Goal: Navigation & Orientation: Find specific page/section

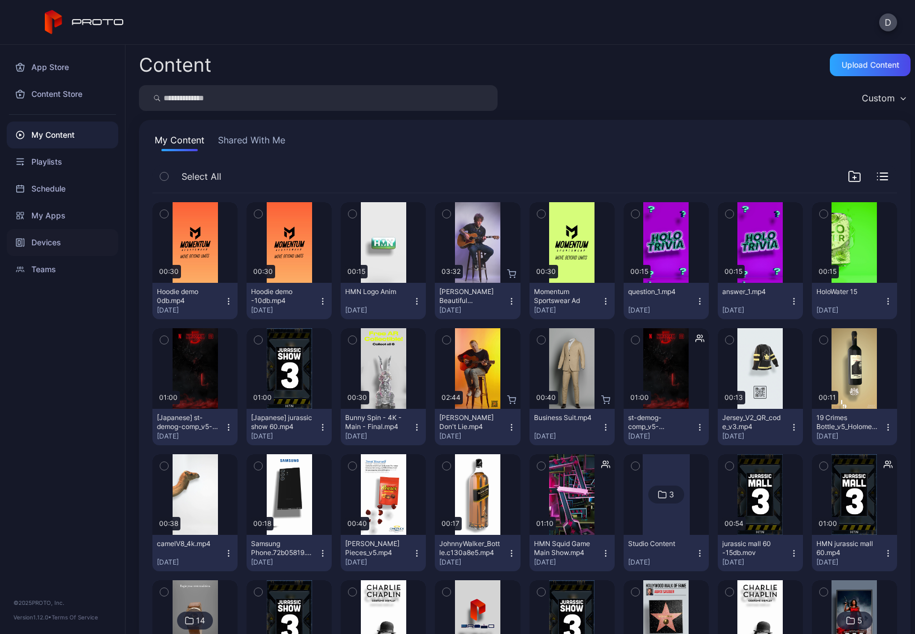
click at [55, 239] on div "Devices" at bounding box center [63, 242] width 112 height 27
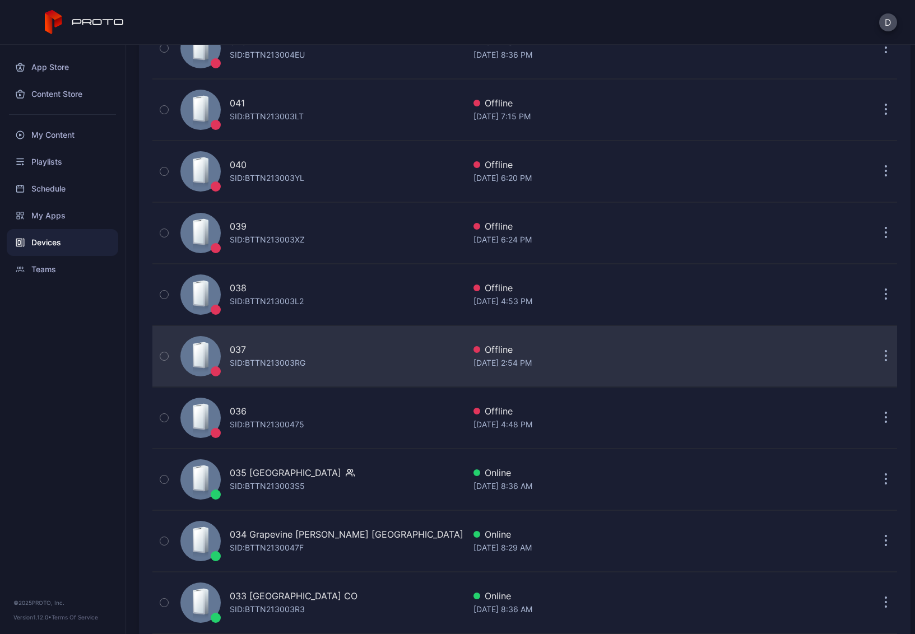
scroll to position [809, 0]
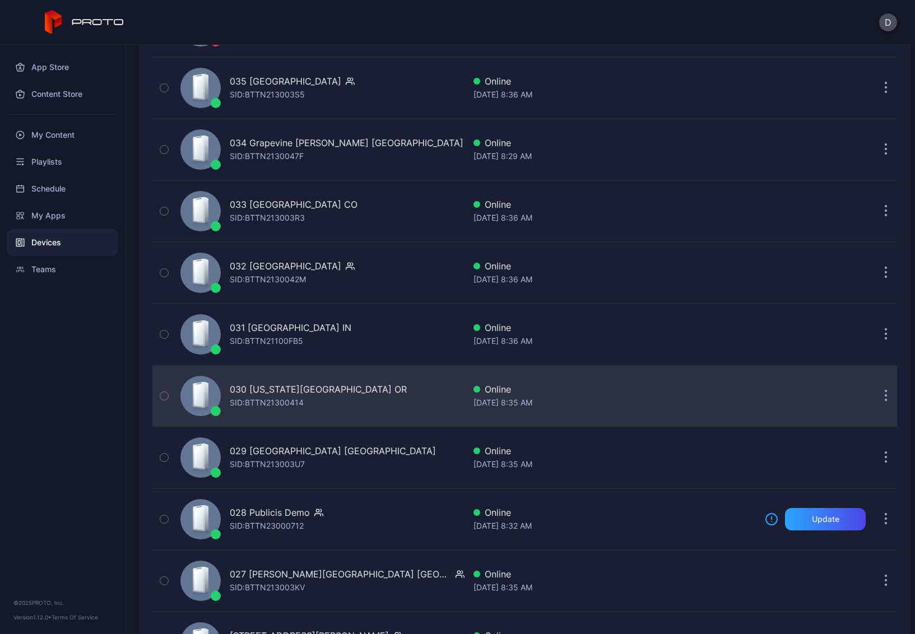
click at [369, 394] on div "030 Washington Square OR SID: BTTN21300414" at bounding box center [320, 396] width 289 height 56
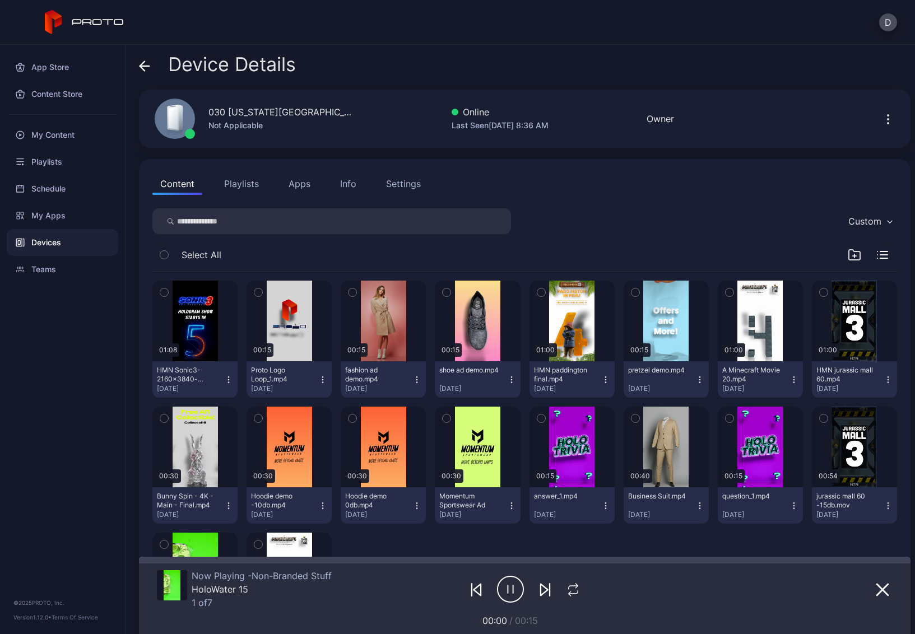
click at [141, 63] on icon at bounding box center [144, 66] width 11 height 11
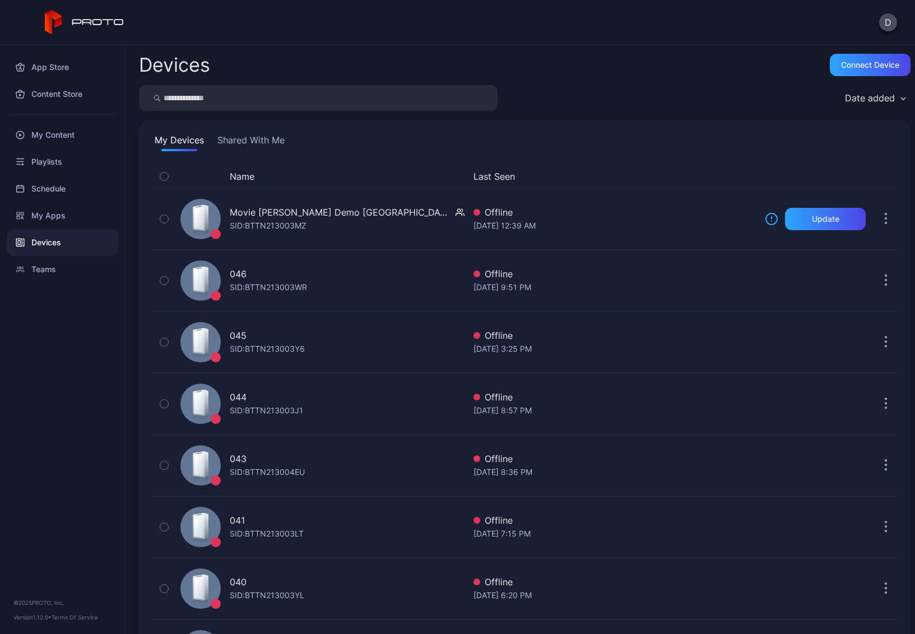
scroll to position [809, 0]
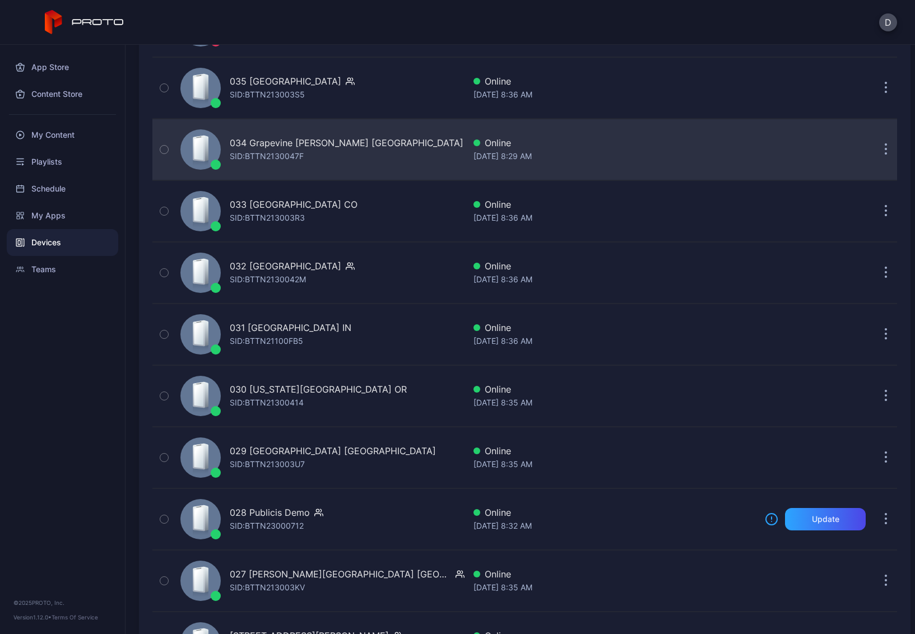
click at [375, 157] on div "034 Grapevine Mills TX SID: BTTN2130047F" at bounding box center [320, 150] width 289 height 56
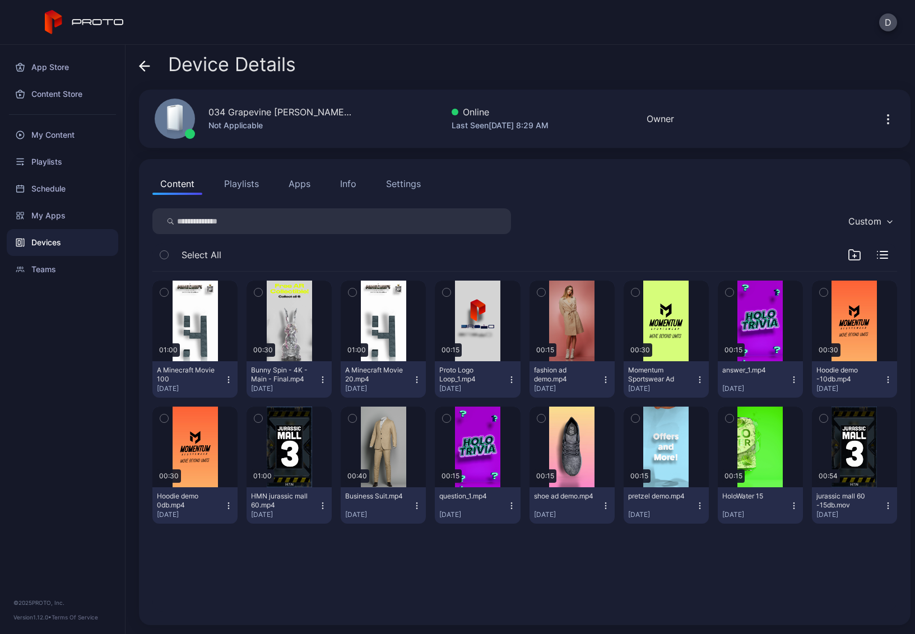
click at [246, 176] on button "Playlists" at bounding box center [241, 184] width 50 height 22
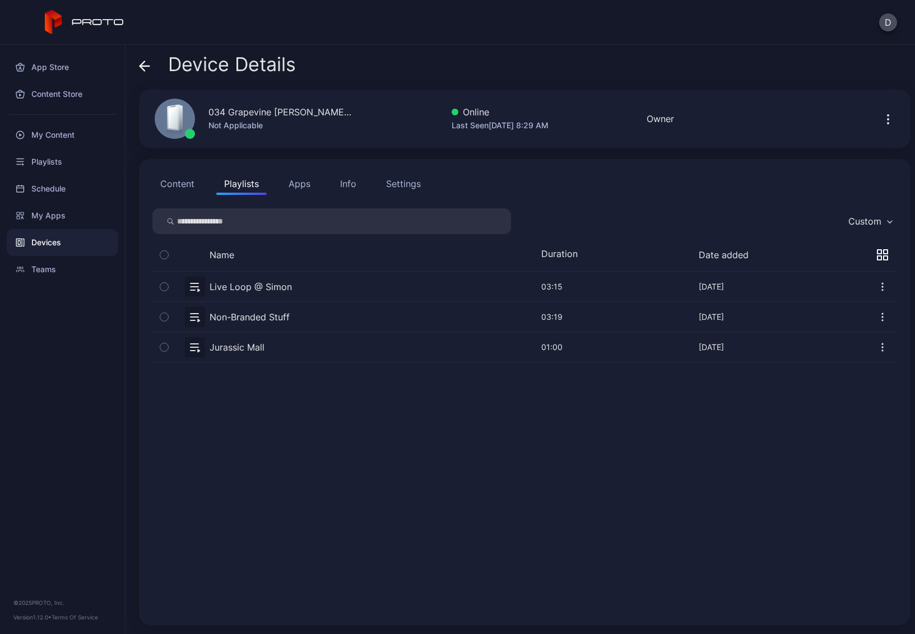
click at [307, 319] on button "button" at bounding box center [524, 317] width 745 height 30
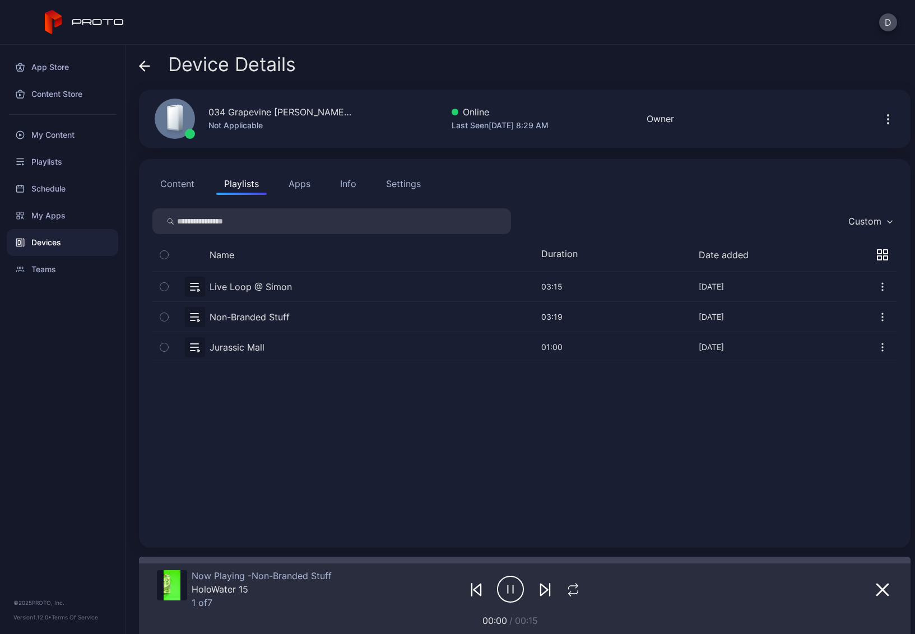
click at [141, 65] on icon at bounding box center [142, 66] width 4 height 10
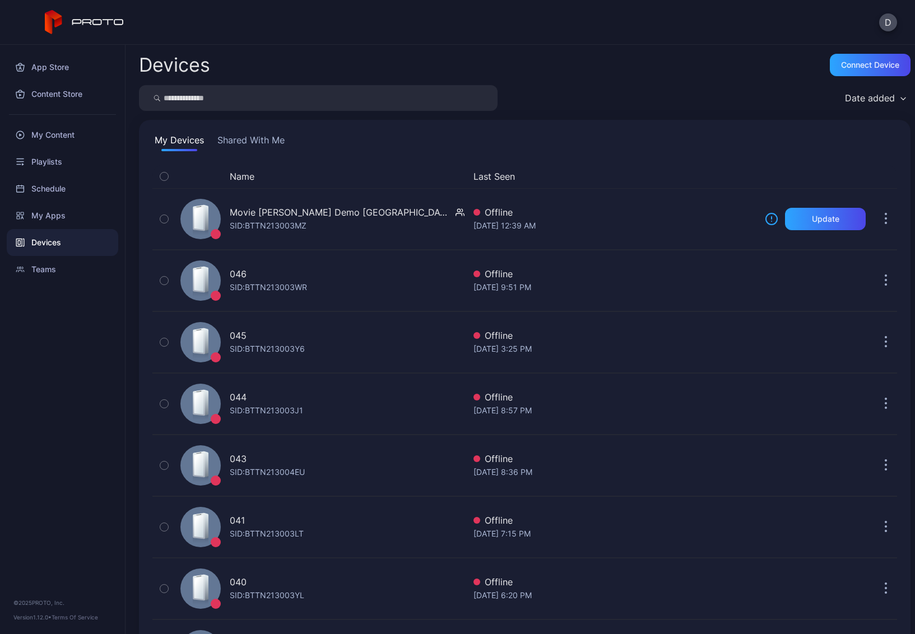
scroll to position [809, 0]
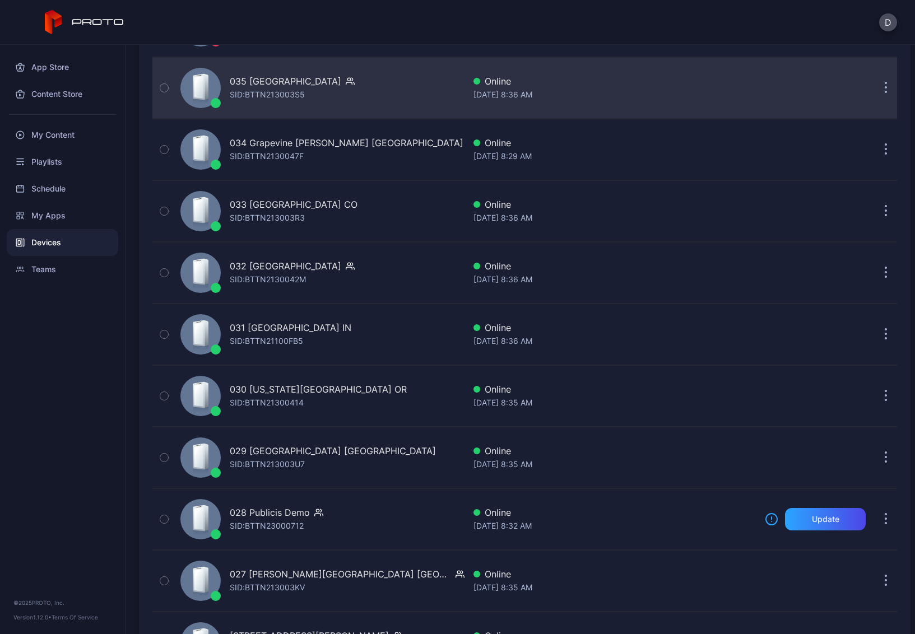
click at [369, 92] on div "035 Mission Viejo CA SID: BTTN213003S5" at bounding box center [320, 88] width 289 height 56
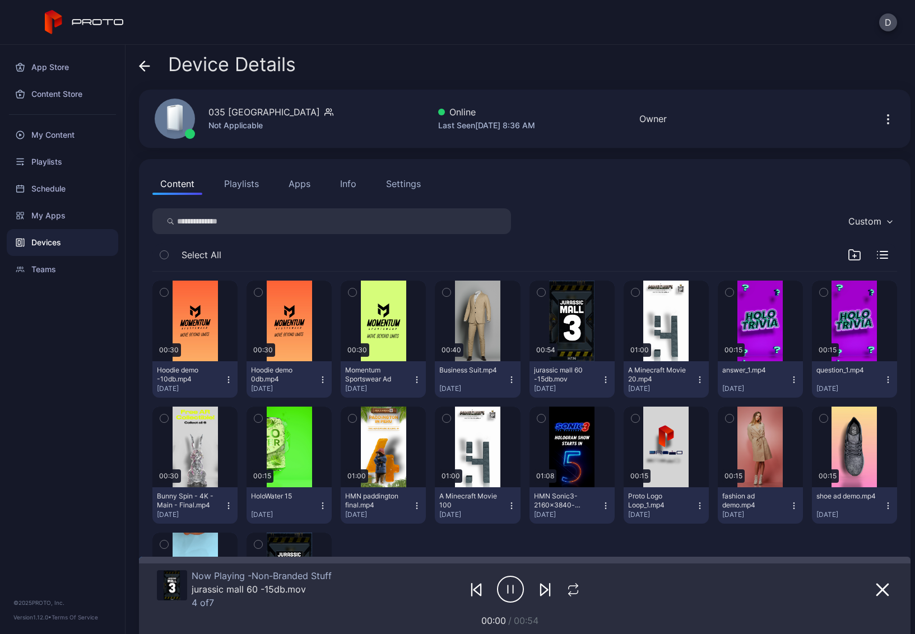
click at [150, 66] on div "Device Details" at bounding box center [217, 67] width 157 height 27
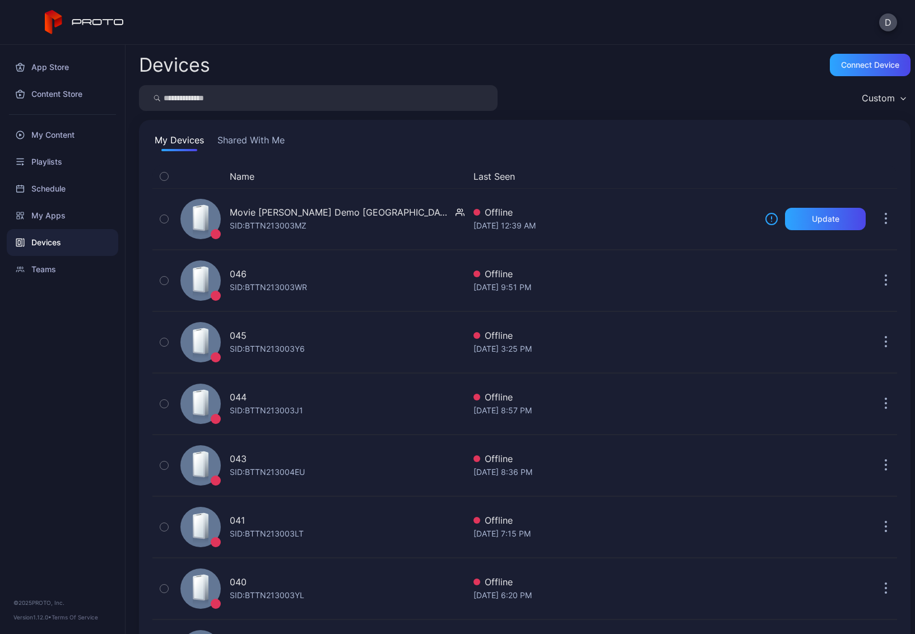
scroll to position [809, 0]
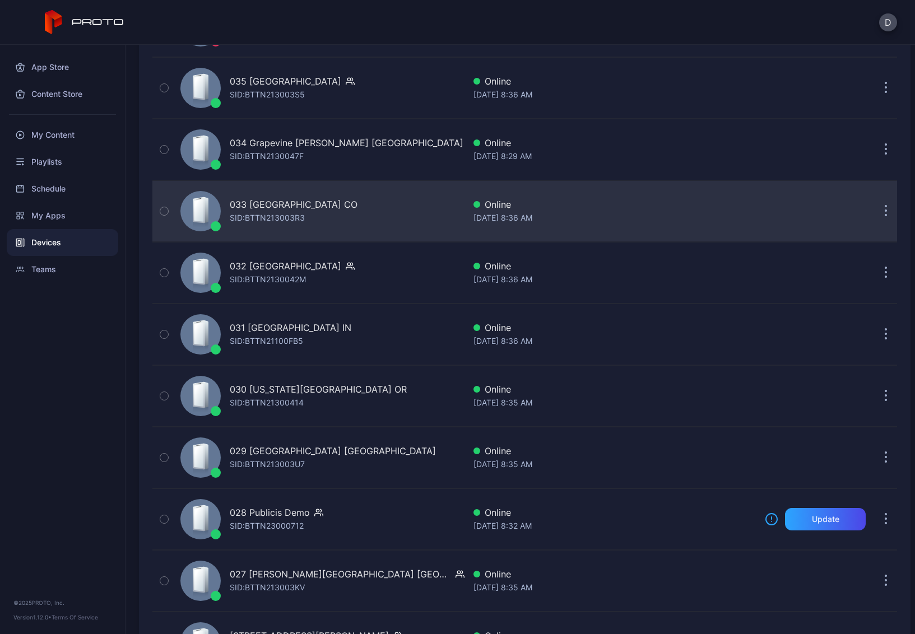
click at [391, 224] on div "033 FlatIron Crossing CO SID: BTTN213003R3" at bounding box center [320, 211] width 289 height 56
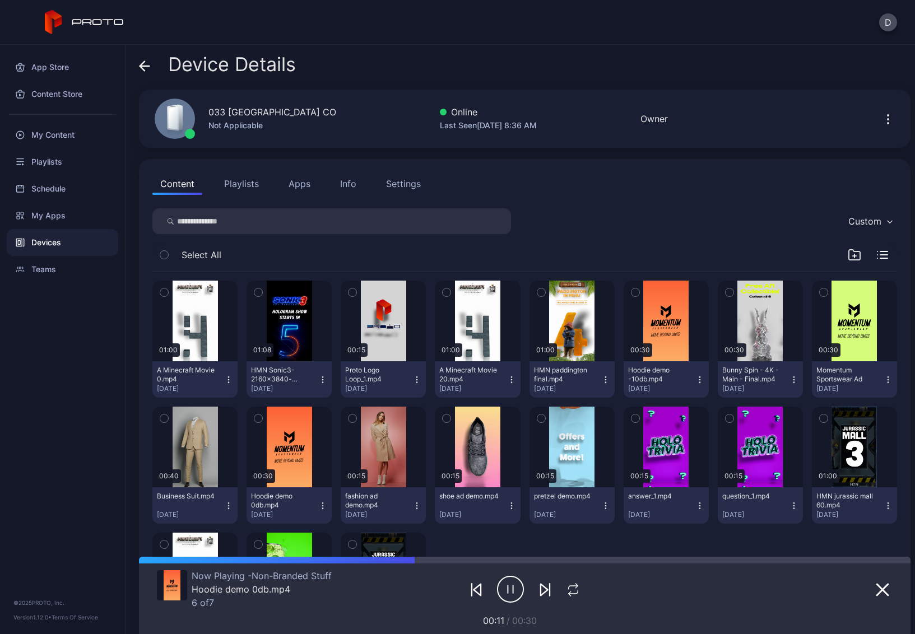
click at [148, 66] on icon at bounding box center [145, 66] width 10 height 0
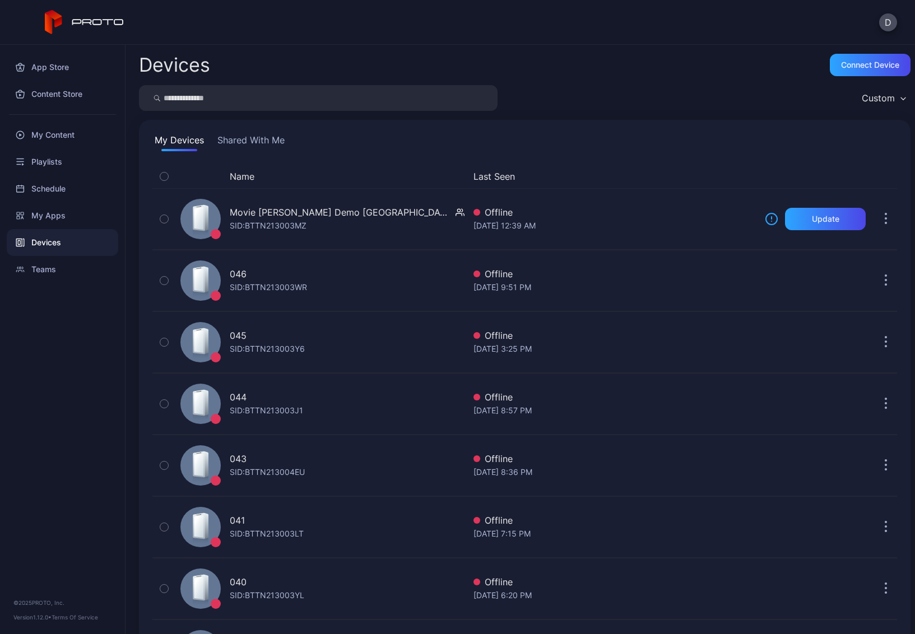
scroll to position [809, 0]
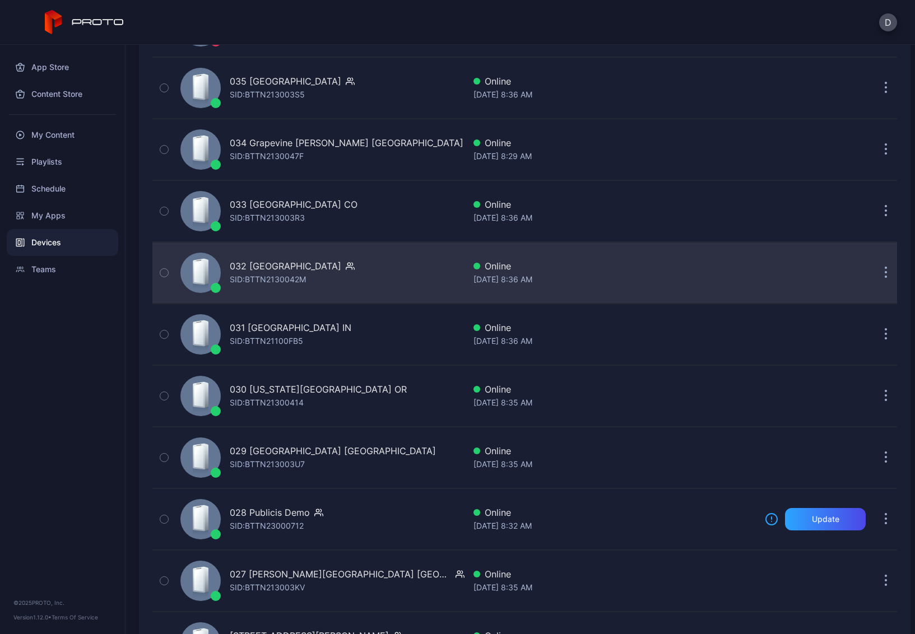
click at [376, 290] on div "032 Great Mall CA SID: BTTN2130042M" at bounding box center [320, 273] width 289 height 56
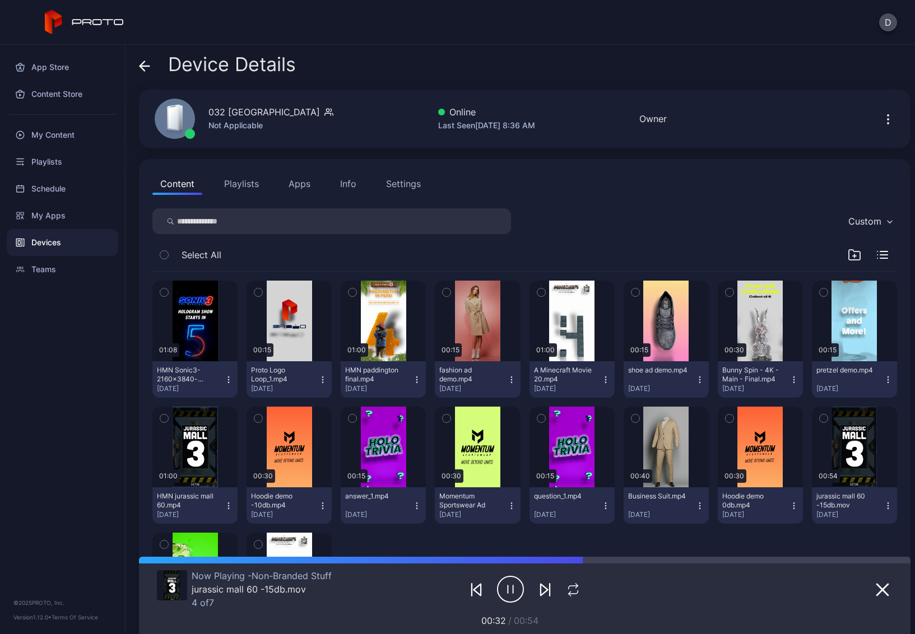
click at [143, 66] on icon at bounding box center [145, 66] width 10 height 0
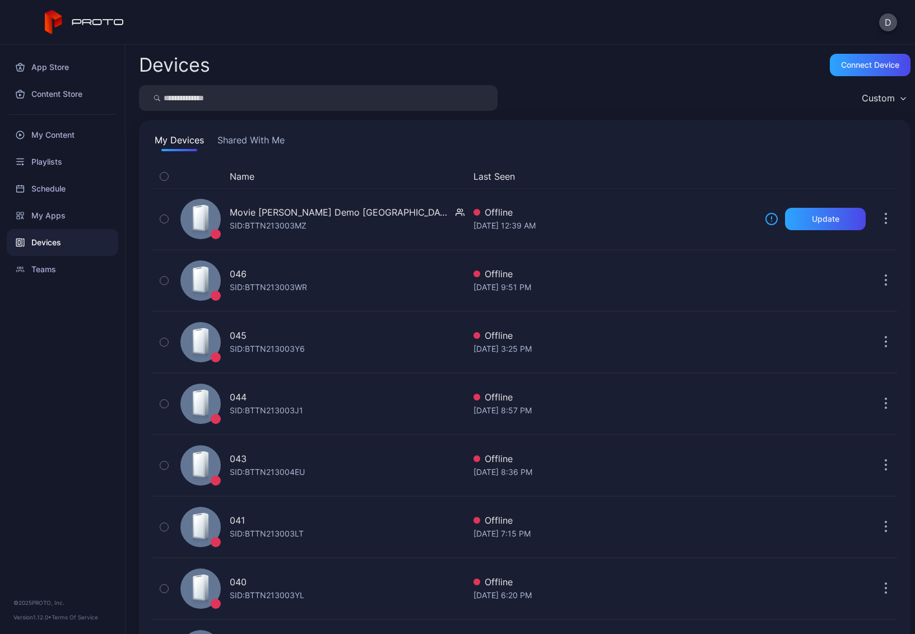
scroll to position [809, 0]
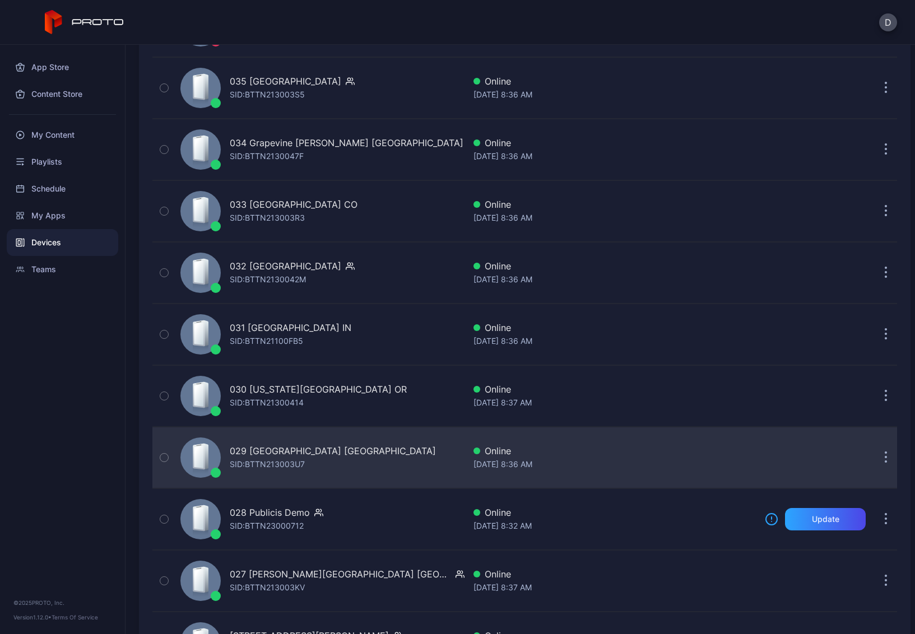
click at [363, 468] on div "029 Tacoma Mall WA SID: BTTN213003U7" at bounding box center [320, 458] width 289 height 56
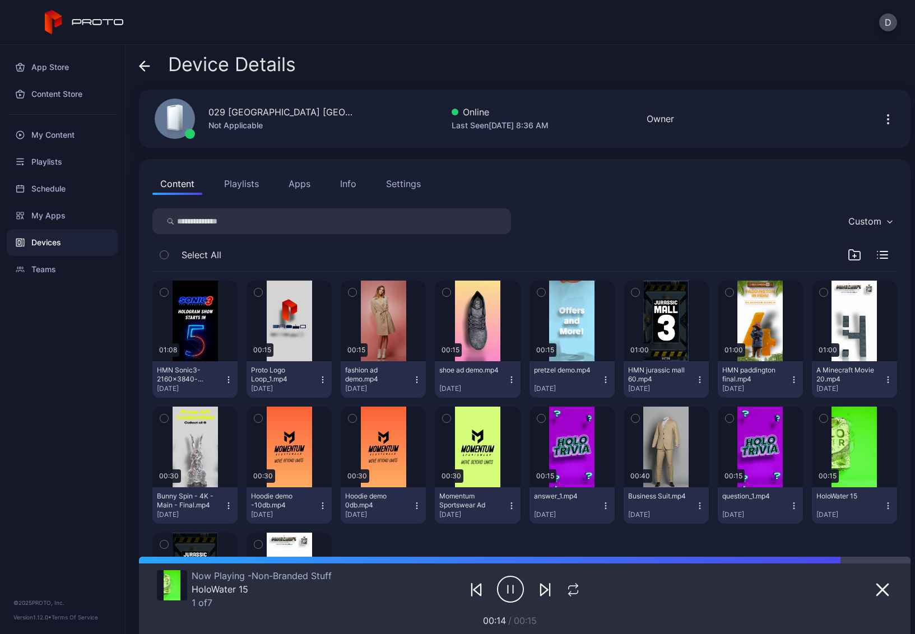
click at [143, 66] on icon at bounding box center [145, 66] width 10 height 0
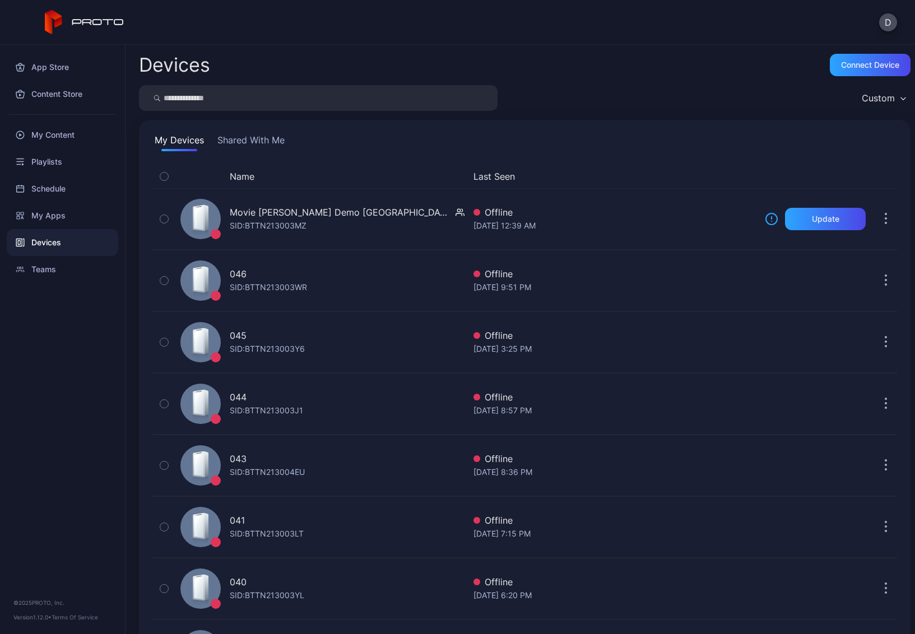
scroll to position [809, 0]
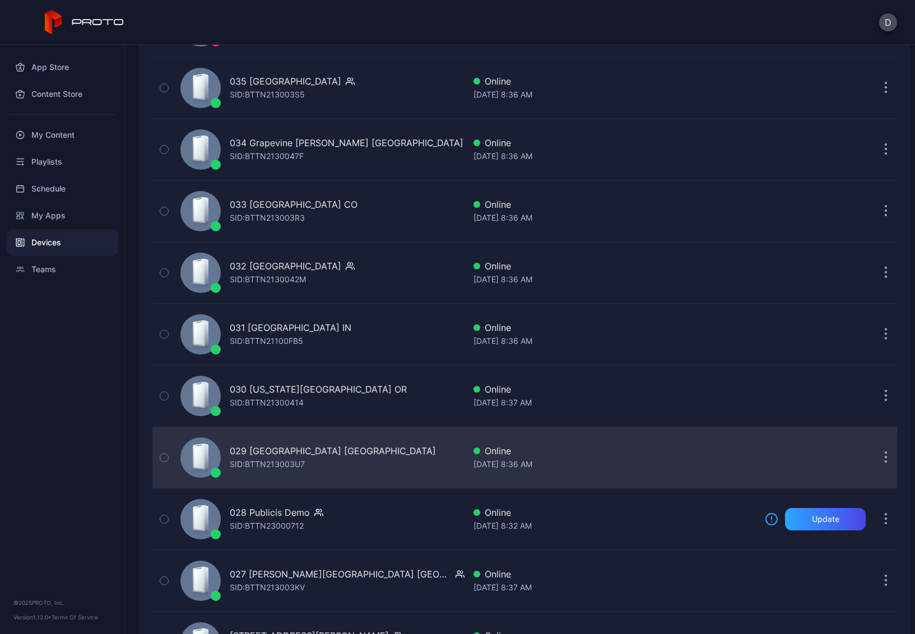
click at [365, 466] on div "029 Tacoma Mall WA SID: BTTN213003U7" at bounding box center [320, 458] width 289 height 56
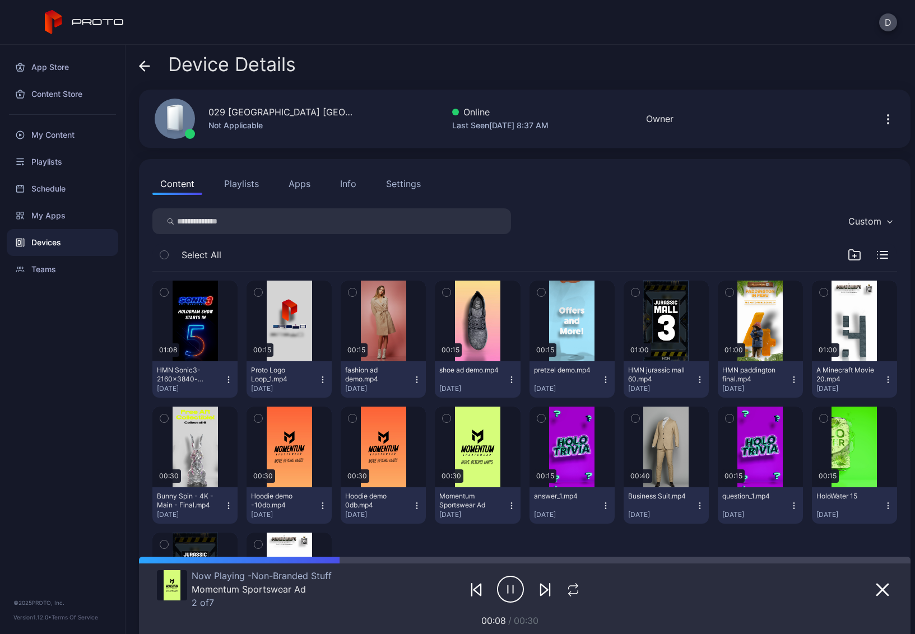
click at [147, 66] on icon at bounding box center [145, 66] width 10 height 0
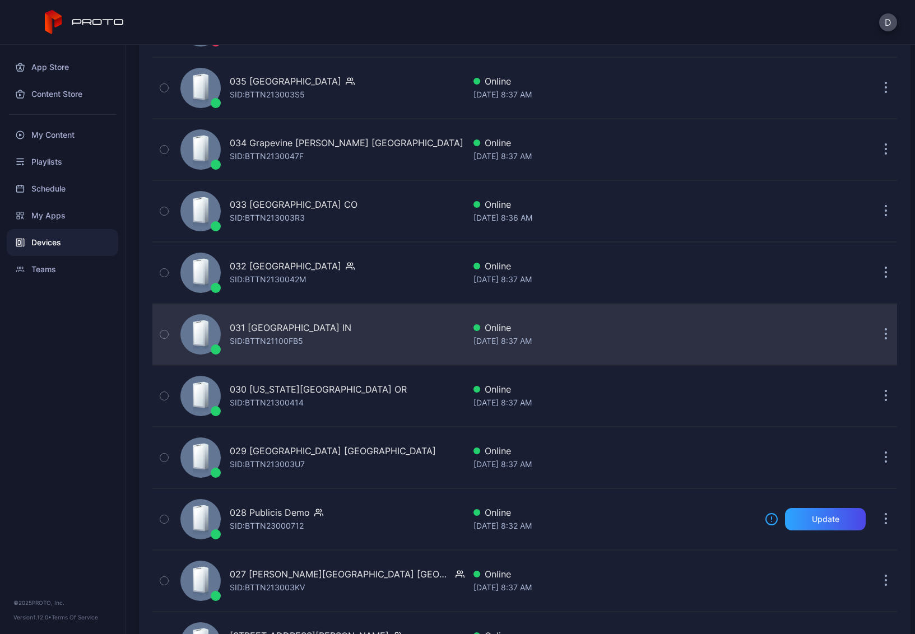
scroll to position [1220, 0]
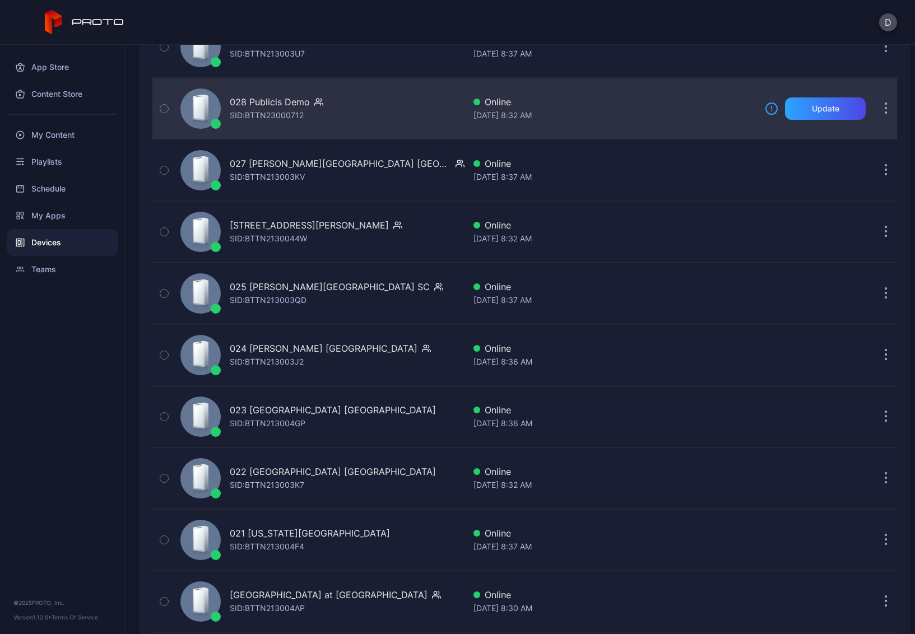
click at [378, 113] on div "028 Publicis Demo SID: BTTN23000712" at bounding box center [320, 109] width 289 height 56
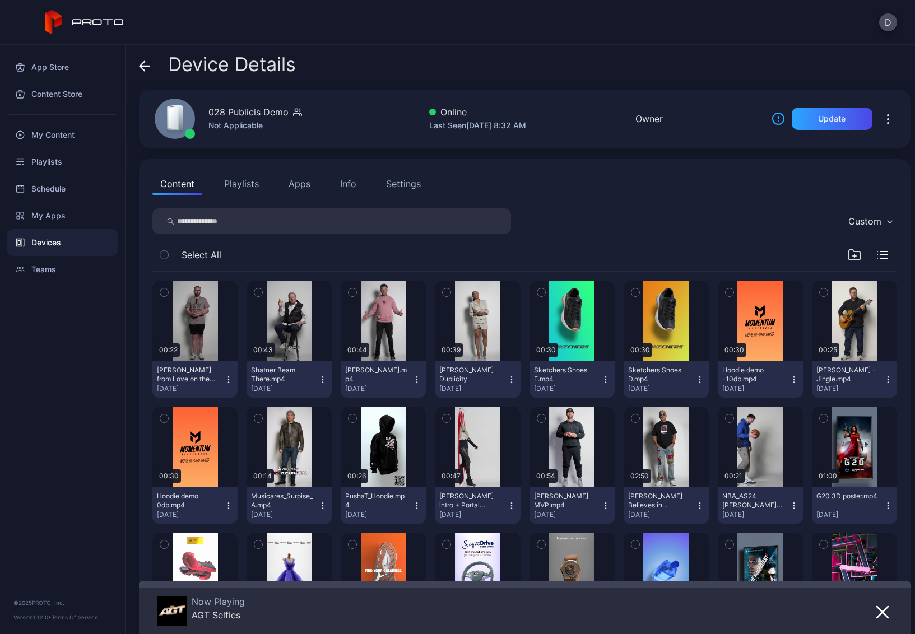
click at [144, 63] on icon at bounding box center [142, 66] width 4 height 10
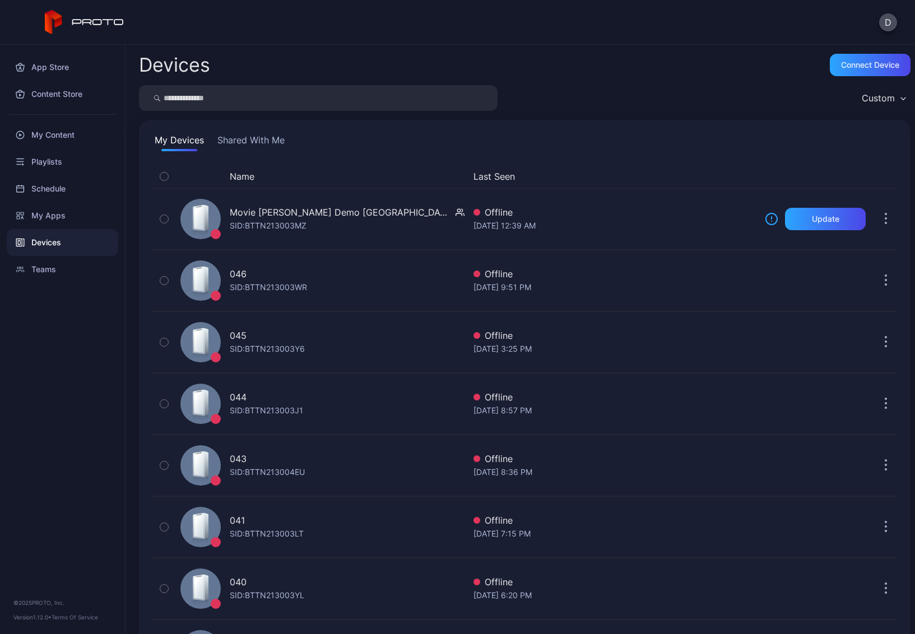
scroll to position [1220, 0]
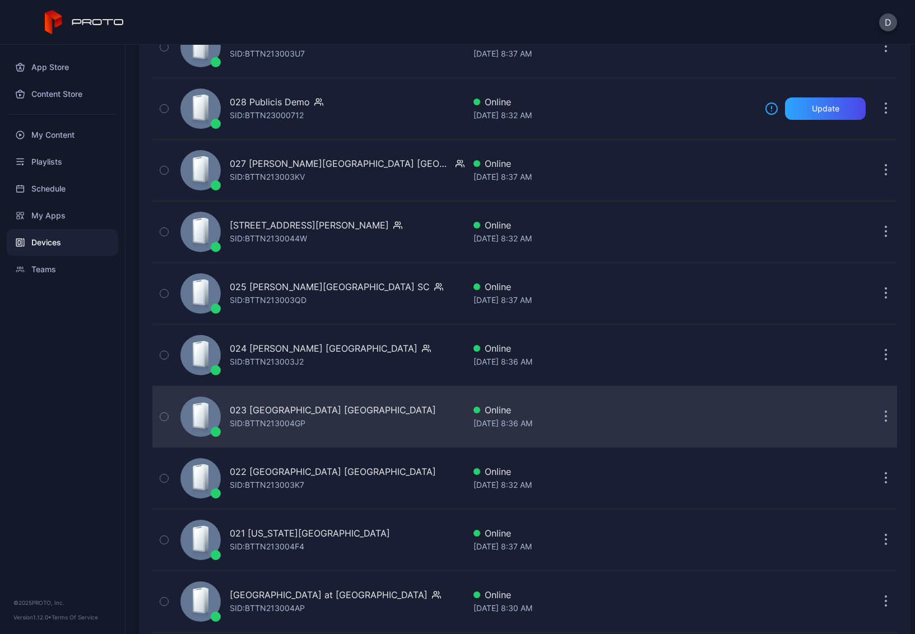
click at [351, 421] on div "023 [GEOGRAPHIC_DATA]: BTTN213004GP" at bounding box center [320, 417] width 289 height 56
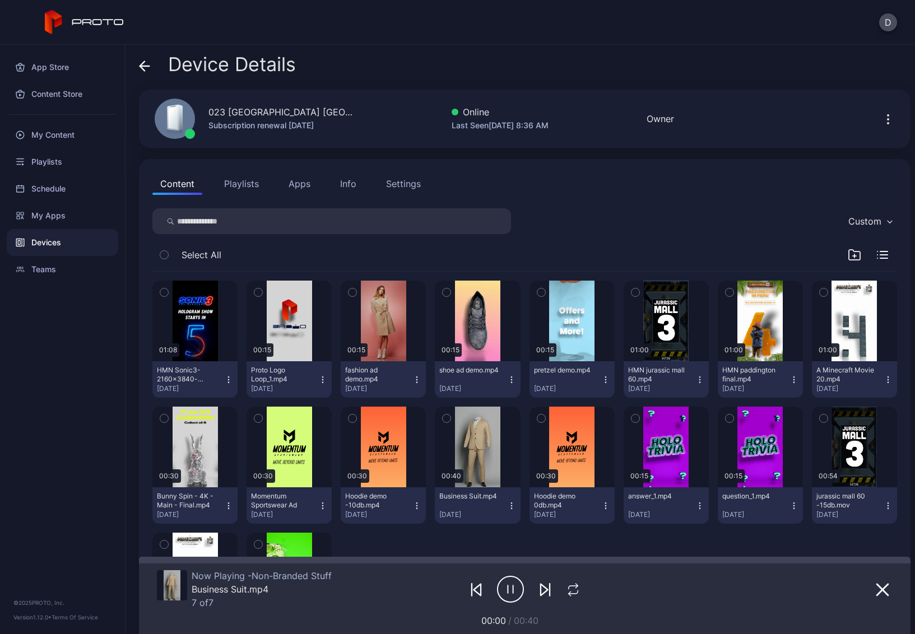
click at [145, 65] on icon at bounding box center [144, 66] width 11 height 11
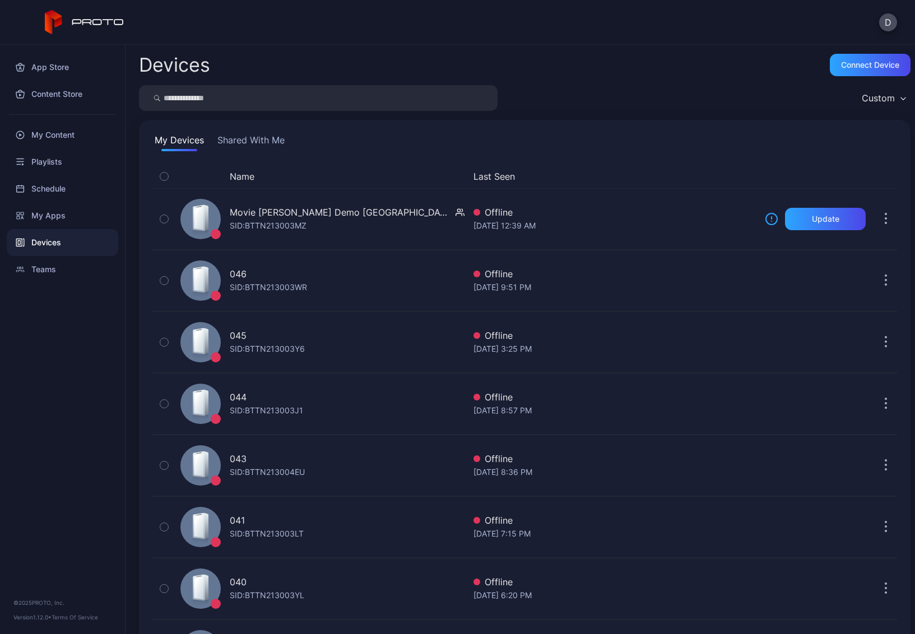
scroll to position [1220, 0]
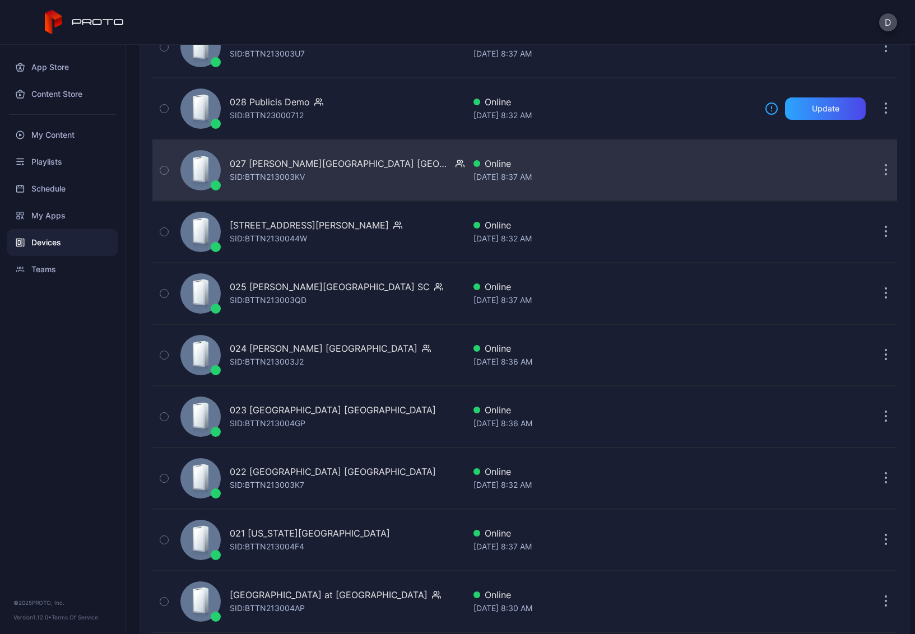
click at [403, 168] on div "027 [PERSON_NAME][GEOGRAPHIC_DATA] [GEOGRAPHIC_DATA] SID: BTTN213003KV" at bounding box center [320, 170] width 289 height 56
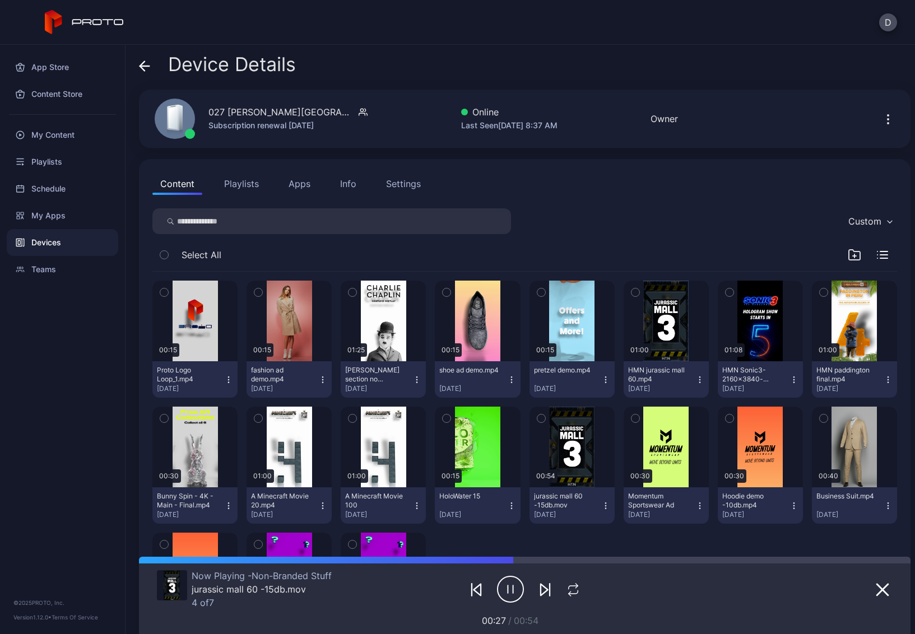
click at [143, 64] on icon at bounding box center [144, 66] width 11 height 11
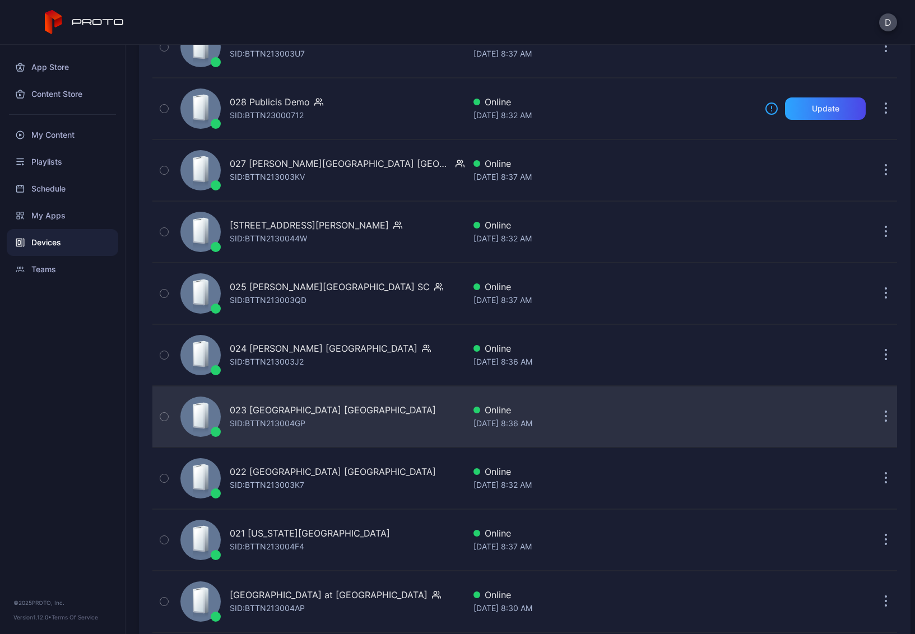
scroll to position [1353, 0]
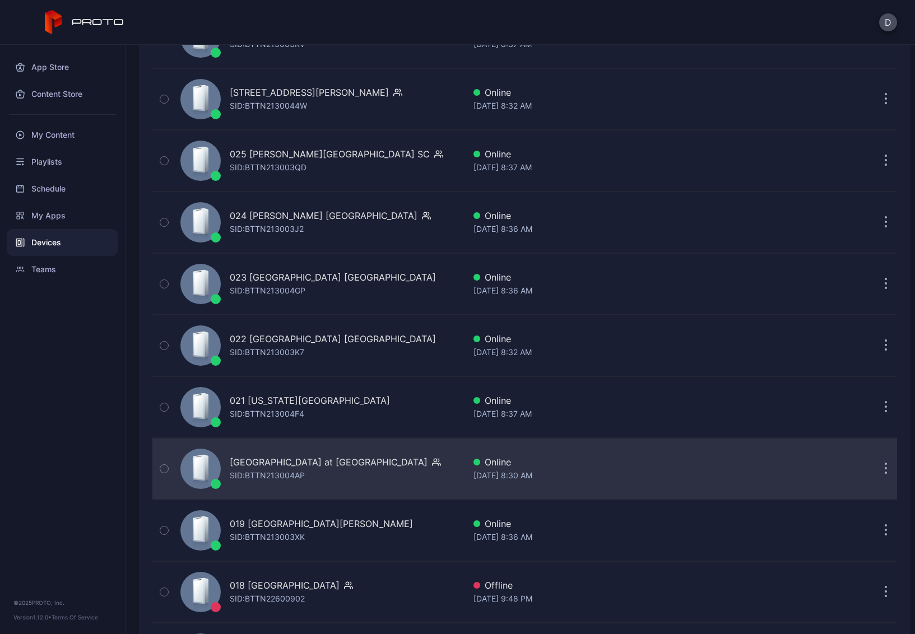
click at [358, 483] on div "[GEOGRAPHIC_DATA] at [GEOGRAPHIC_DATA]: BTTN213004AP" at bounding box center [320, 469] width 289 height 56
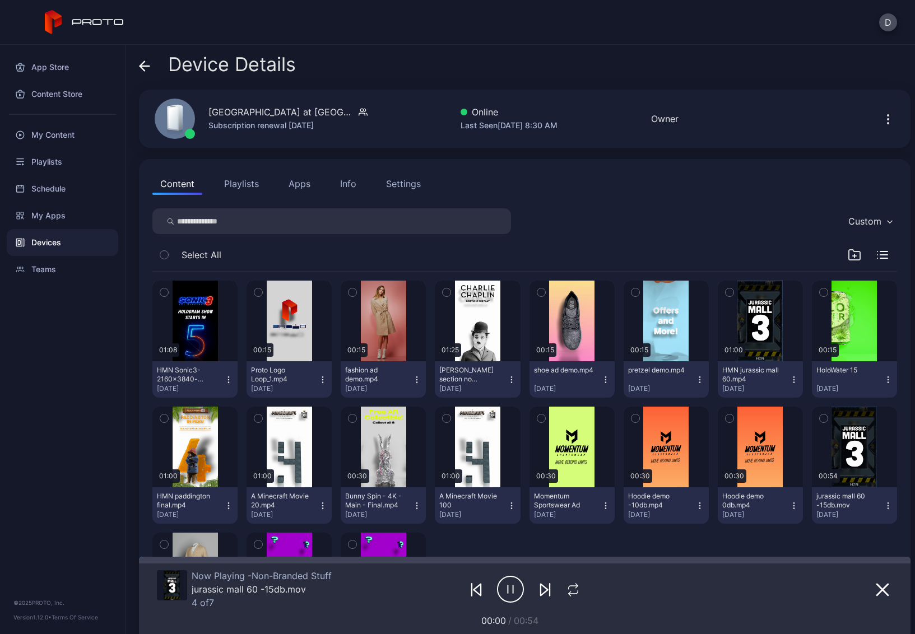
click at [142, 65] on icon at bounding box center [144, 66] width 11 height 11
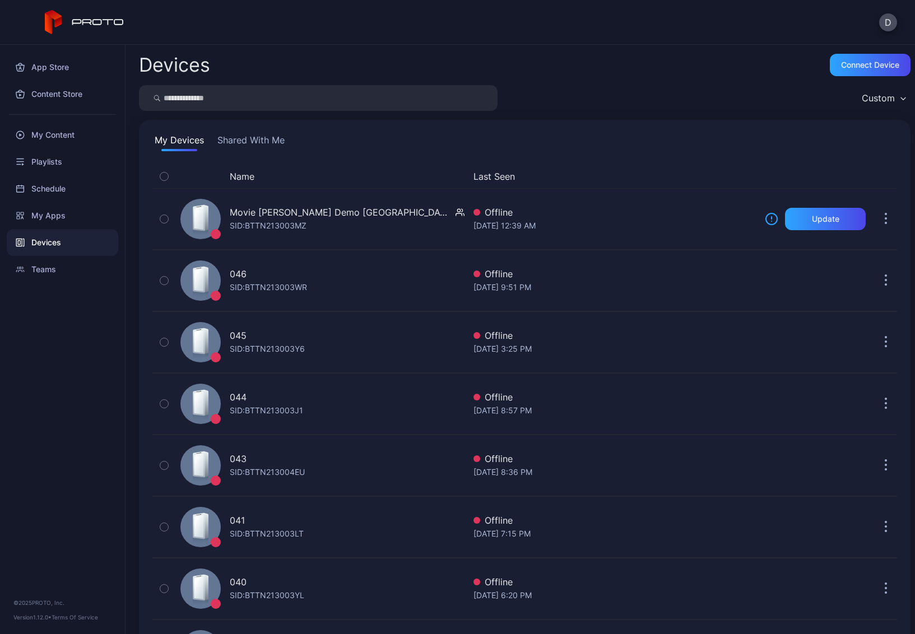
scroll to position [1353, 0]
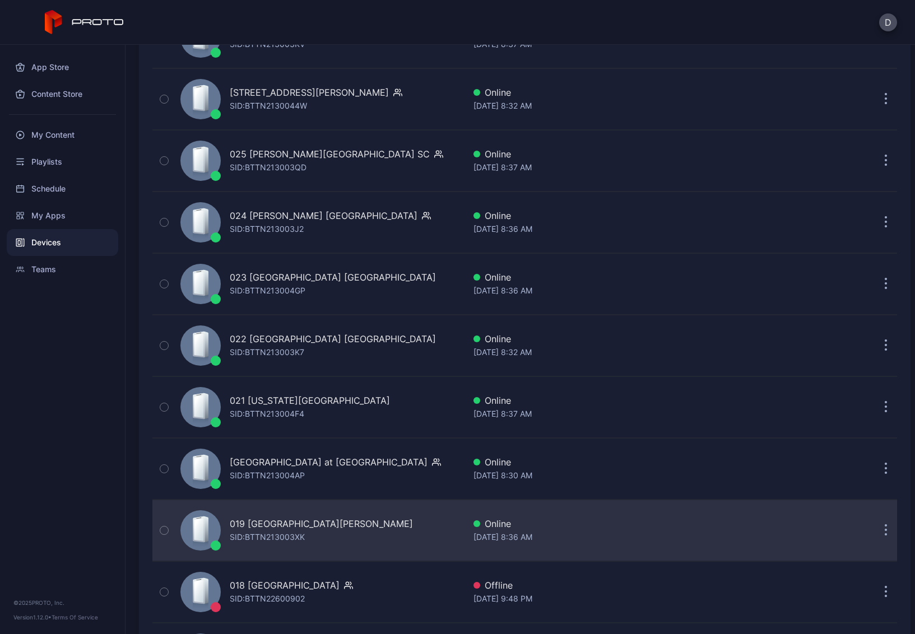
click at [351, 542] on div "019 [GEOGRAPHIC_DATA][PERSON_NAME] [PERSON_NAME]: BTTN213003XK" at bounding box center [320, 531] width 289 height 56
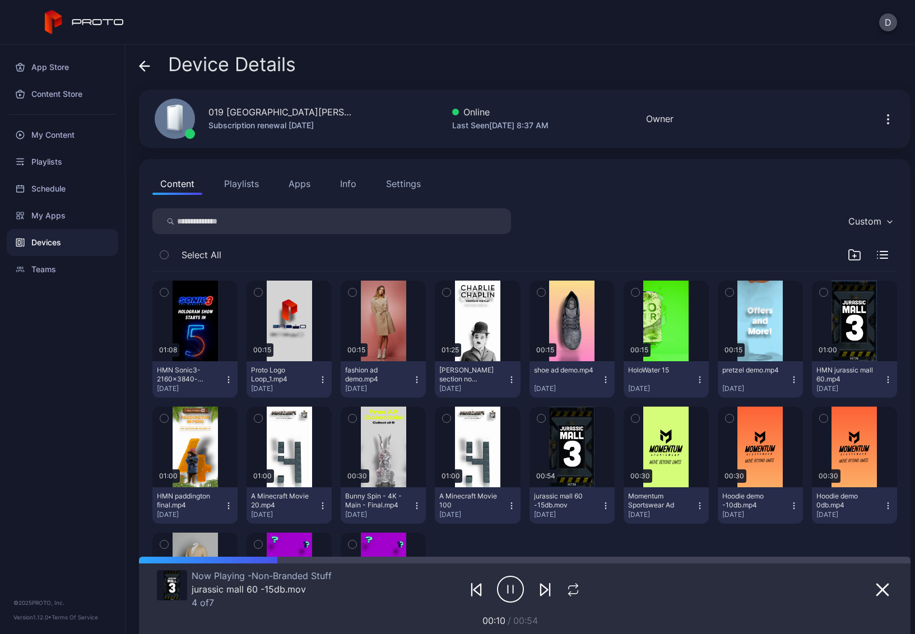
click at [145, 63] on icon at bounding box center [144, 66] width 11 height 11
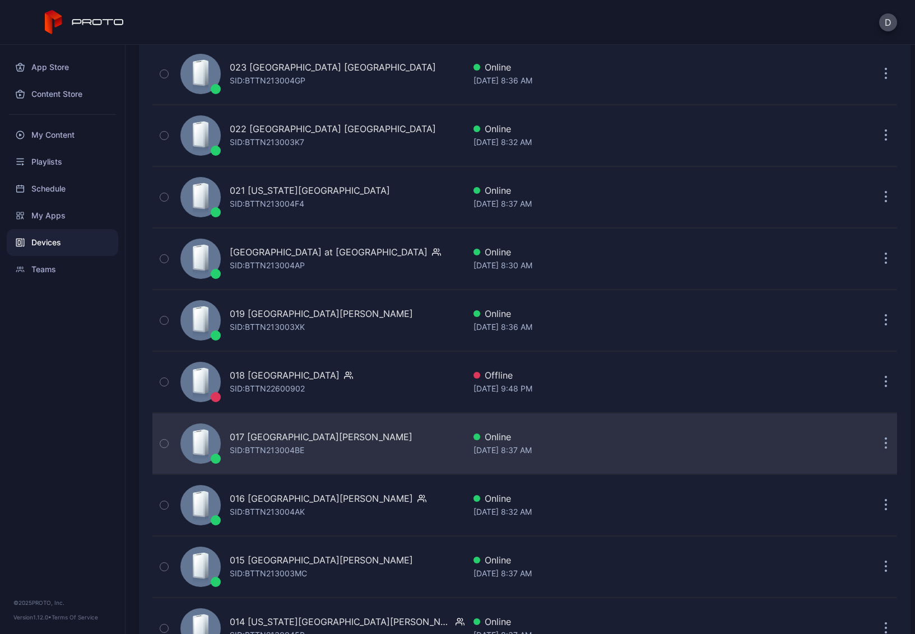
scroll to position [1578, 0]
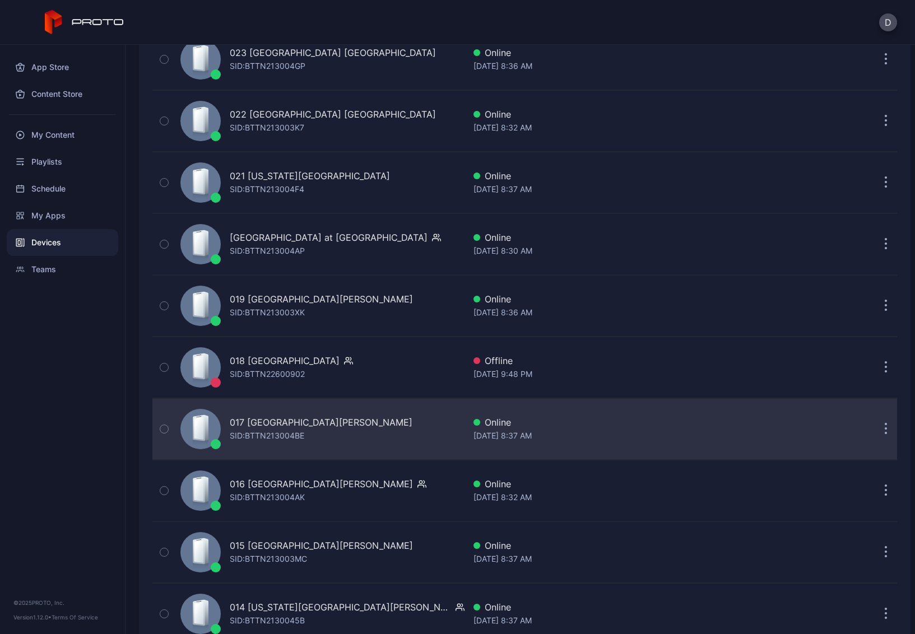
click at [379, 420] on div "017 Sawgrass [PERSON_NAME] [GEOGRAPHIC_DATA] [PERSON_NAME]: BTTN213004BE" at bounding box center [320, 429] width 289 height 56
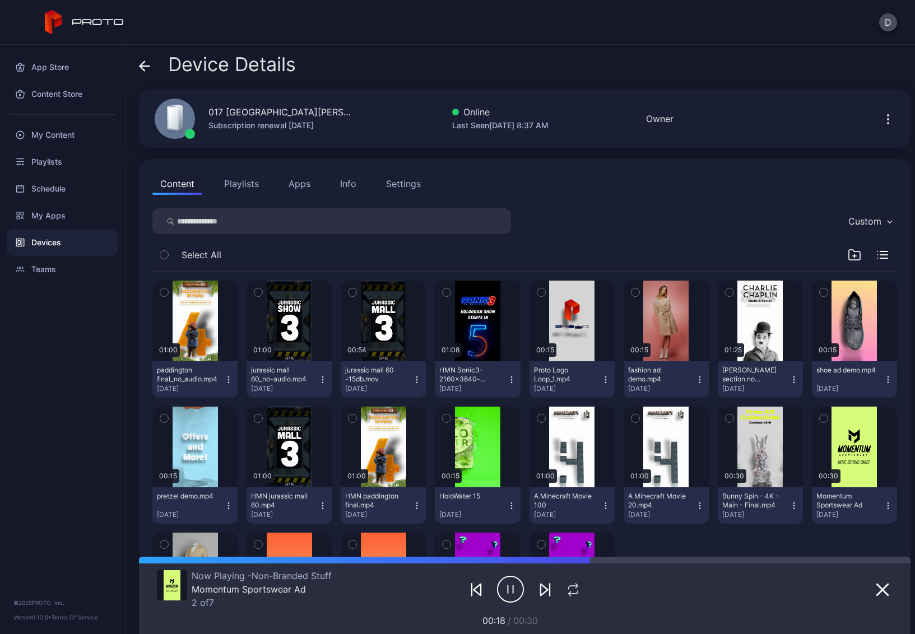
click at [143, 64] on icon at bounding box center [144, 66] width 11 height 11
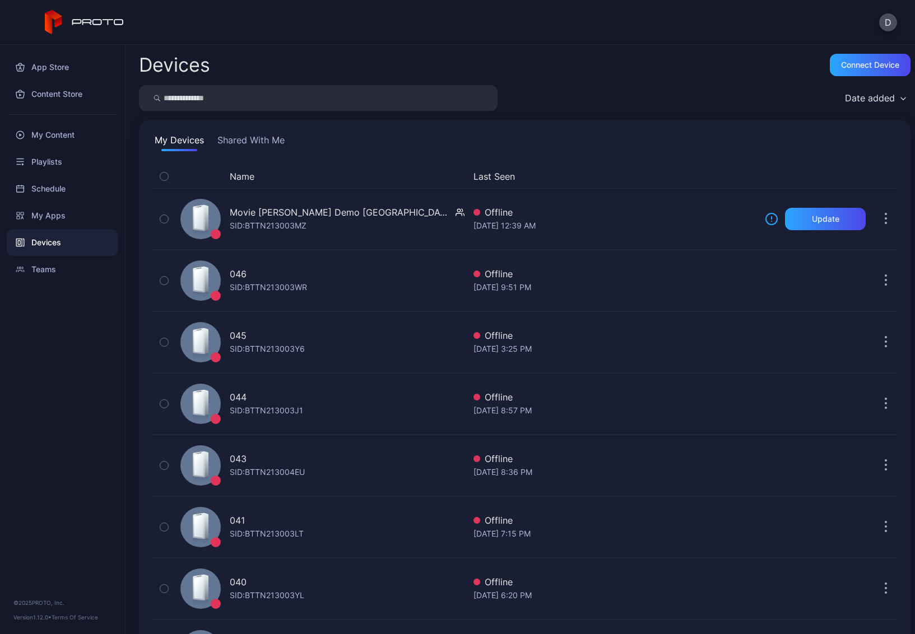
scroll to position [1578, 0]
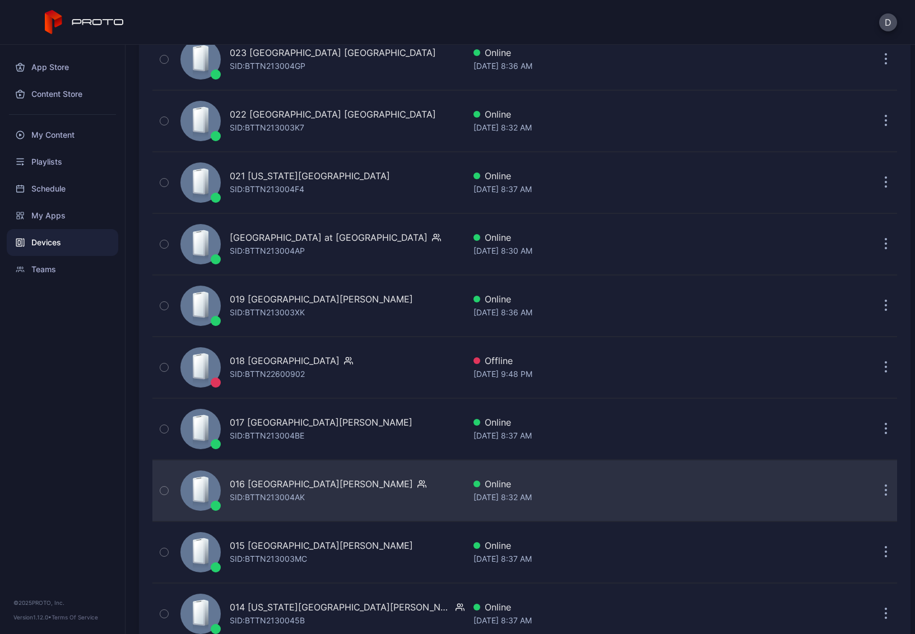
click at [393, 484] on div "016 [GEOGRAPHIC_DATA][PERSON_NAME] [PERSON_NAME]: BTTN213004AK" at bounding box center [320, 491] width 289 height 56
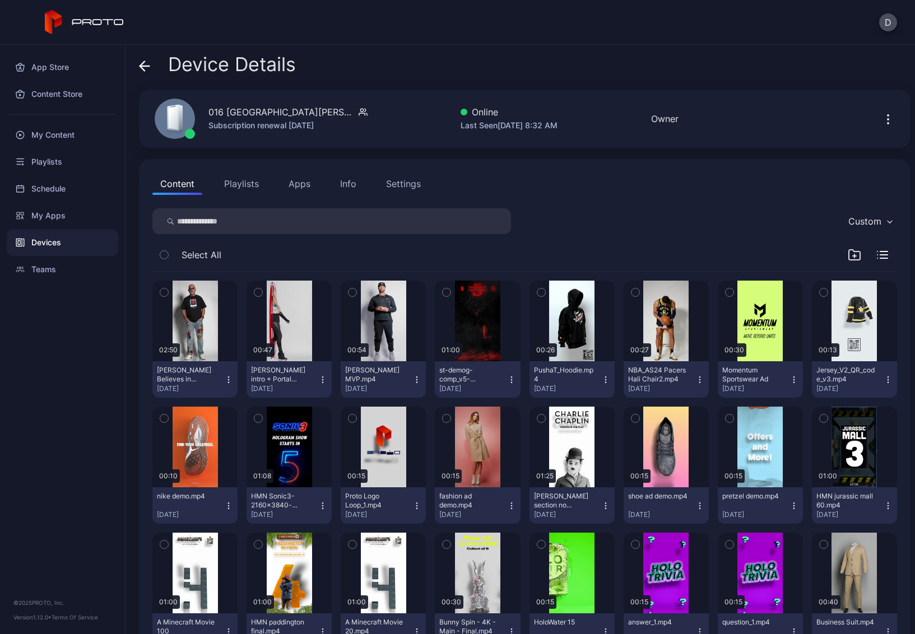
click at [245, 182] on button "Playlists" at bounding box center [241, 184] width 50 height 22
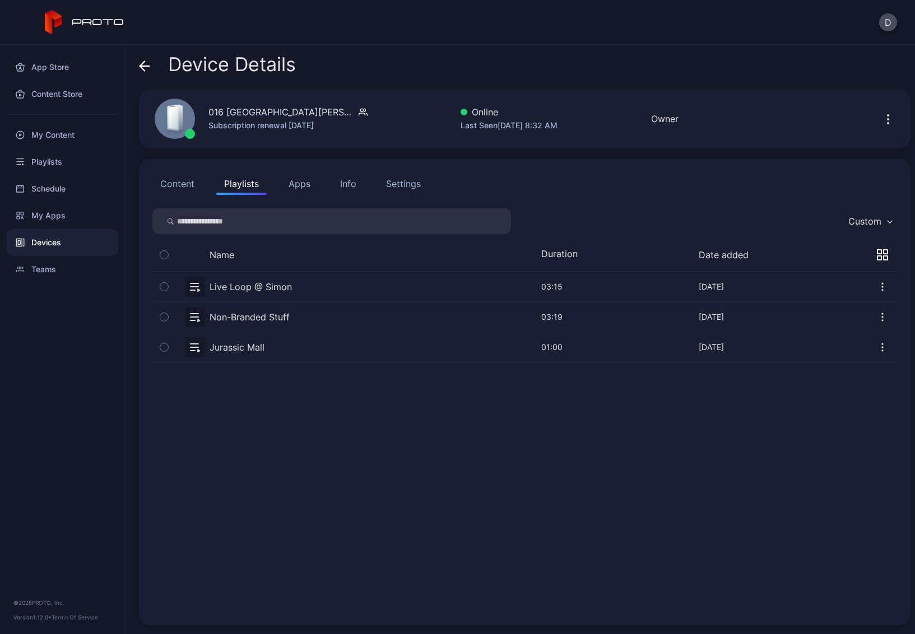
click at [316, 315] on button "button" at bounding box center [524, 317] width 745 height 30
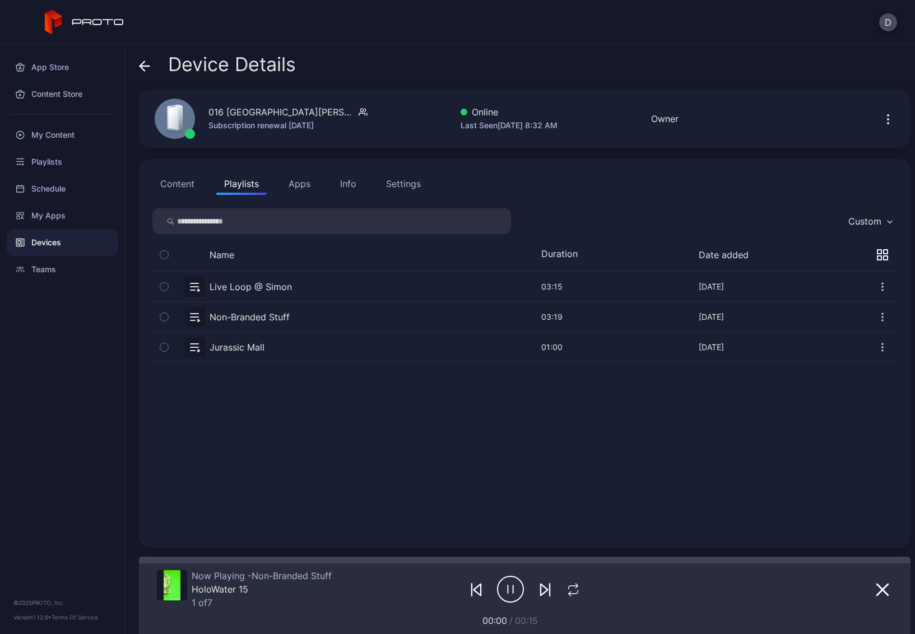
click at [145, 66] on icon at bounding box center [145, 66] width 10 height 0
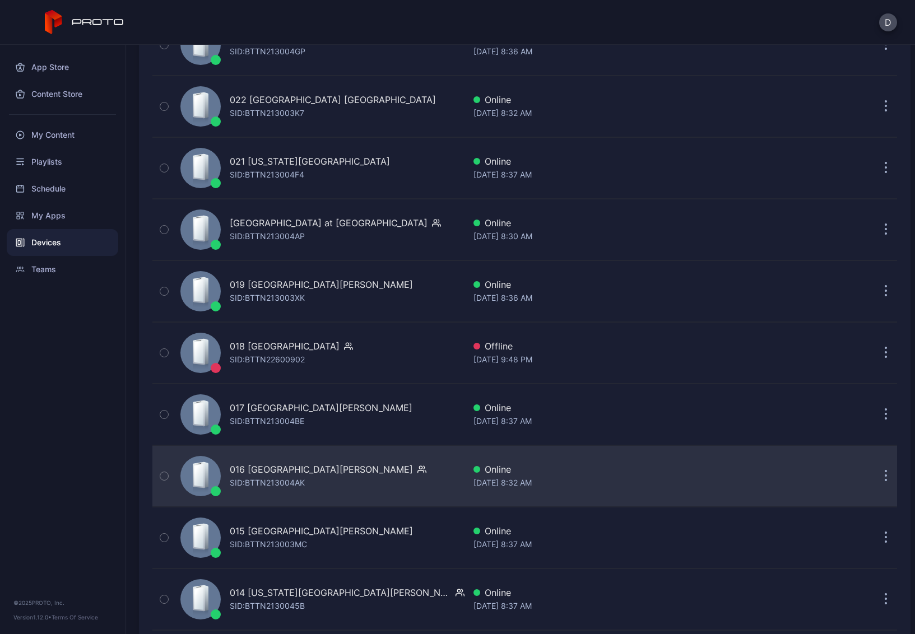
scroll to position [1599, 0]
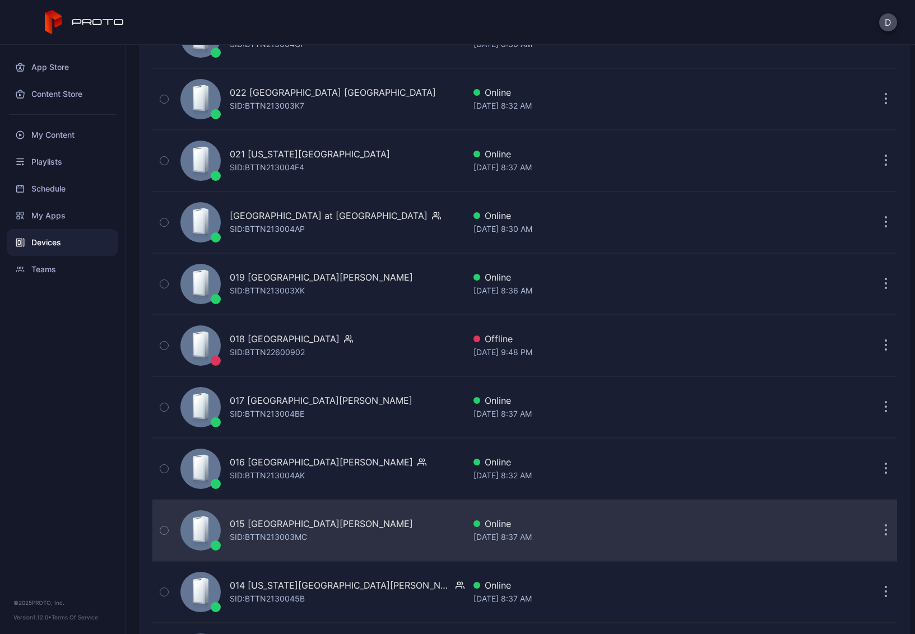
click at [353, 523] on div "015 [GEOGRAPHIC_DATA][PERSON_NAME] [PERSON_NAME]: BTTN213003MC" at bounding box center [320, 531] width 289 height 56
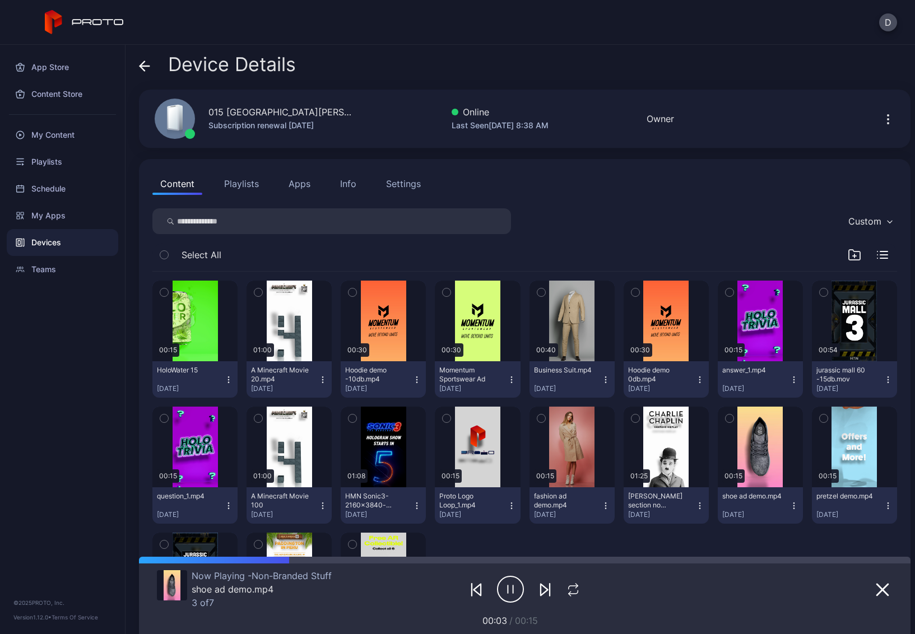
click at [145, 64] on icon at bounding box center [144, 66] width 11 height 11
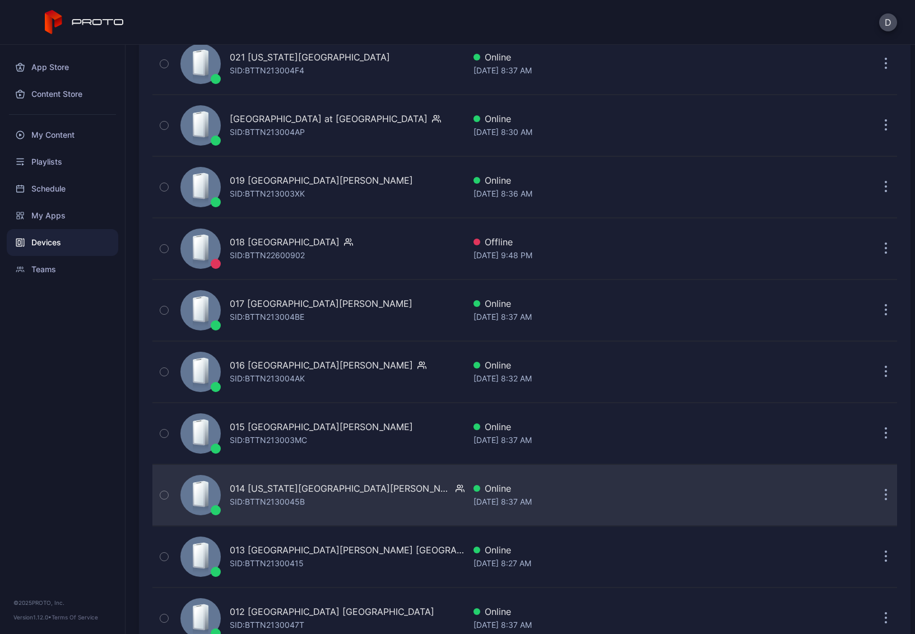
scroll to position [1718, 0]
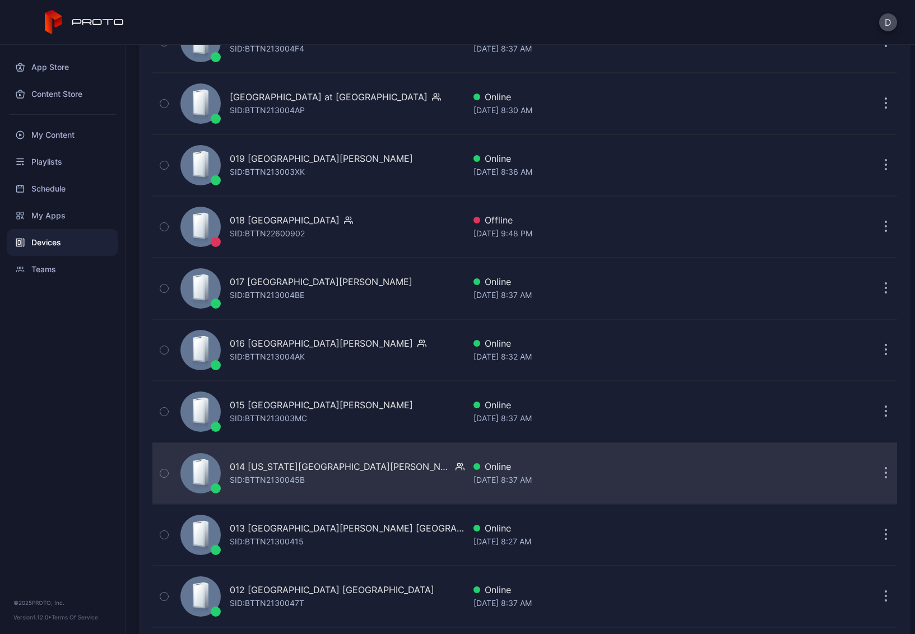
click at [370, 469] on div "014 [US_STATE] [PERSON_NAME] AZ [PERSON_NAME]: BTTN2130045B" at bounding box center [320, 474] width 289 height 56
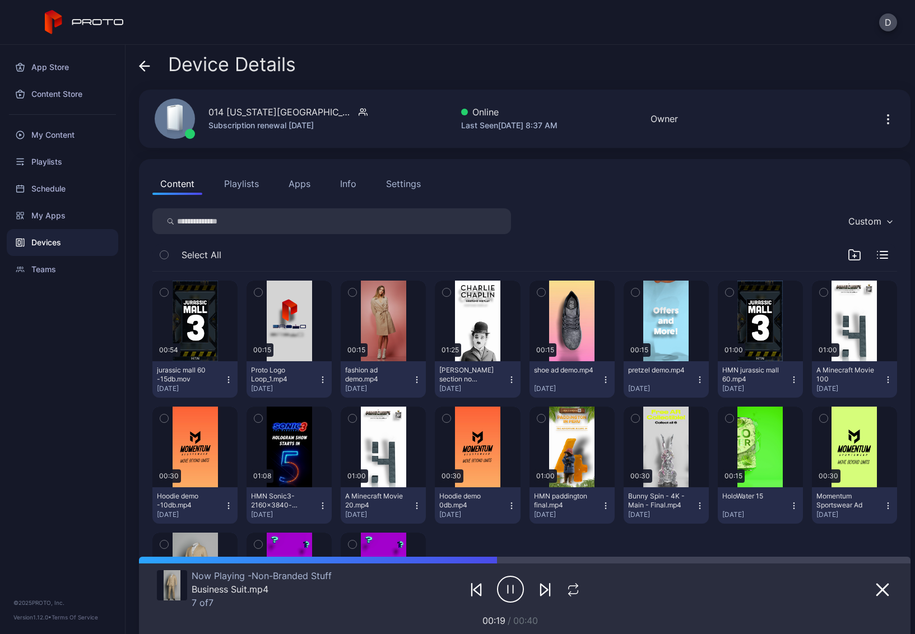
click at [141, 61] on icon at bounding box center [144, 66] width 11 height 11
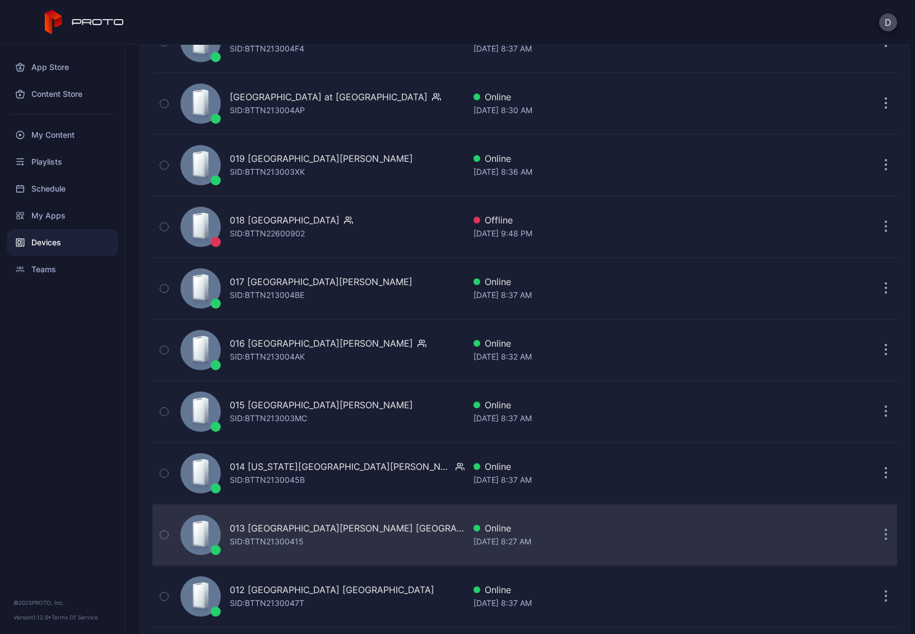
scroll to position [1822, 0]
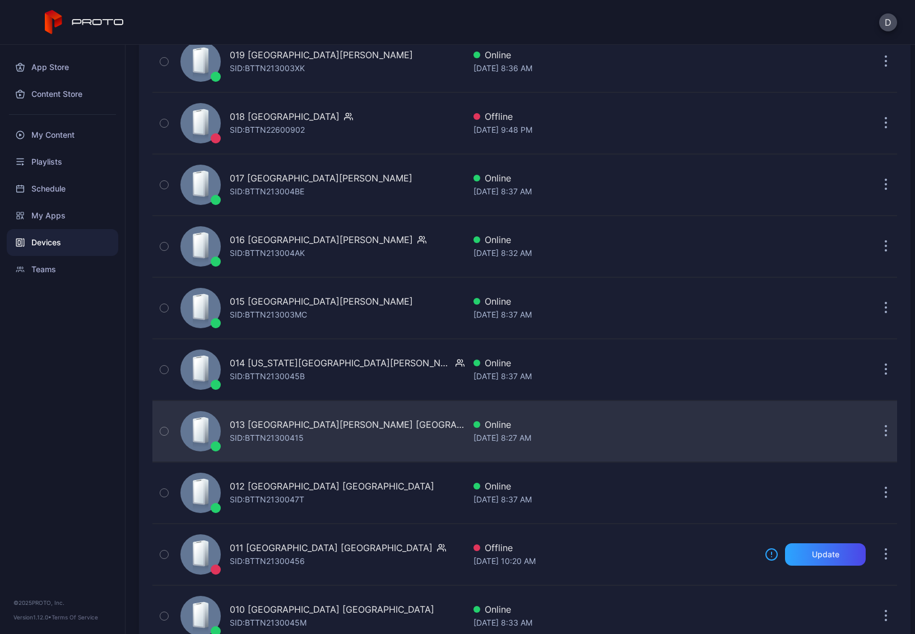
click at [366, 417] on div "013 [GEOGRAPHIC_DATA][PERSON_NAME] [GEOGRAPHIC_DATA] [PERSON_NAME]: BTTN21300415" at bounding box center [320, 432] width 289 height 56
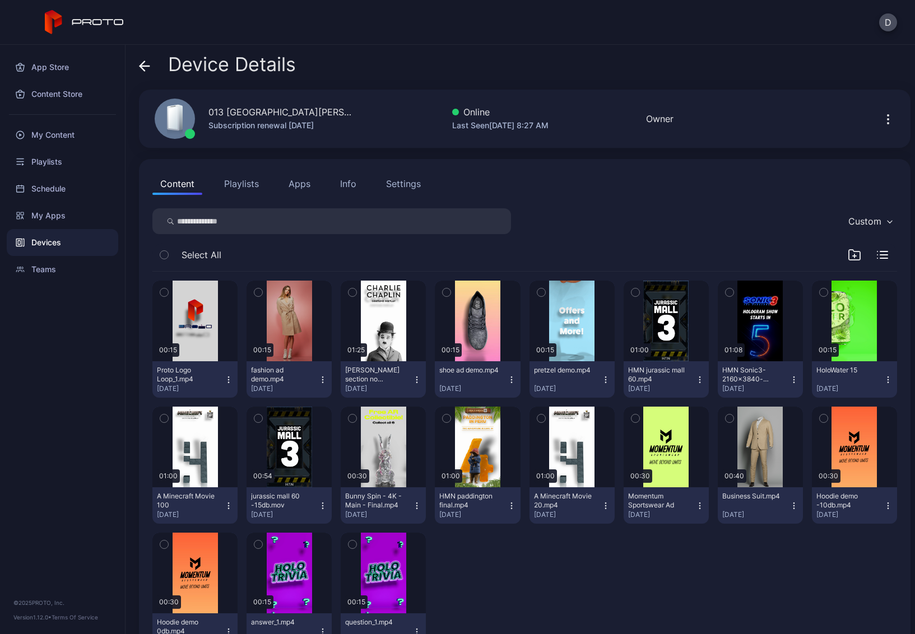
click at [238, 179] on button "Playlists" at bounding box center [241, 184] width 50 height 22
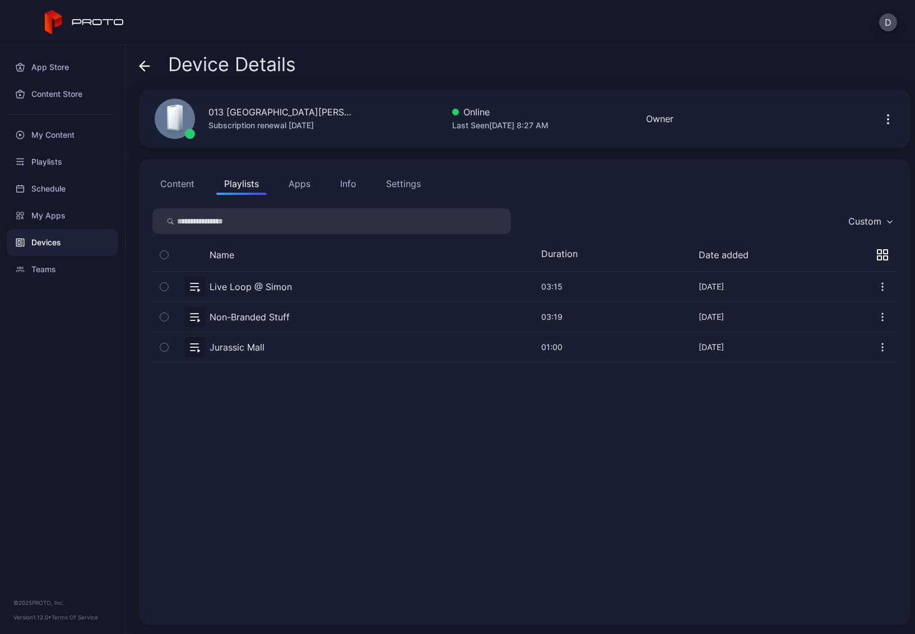
click at [249, 314] on button "button" at bounding box center [524, 317] width 745 height 30
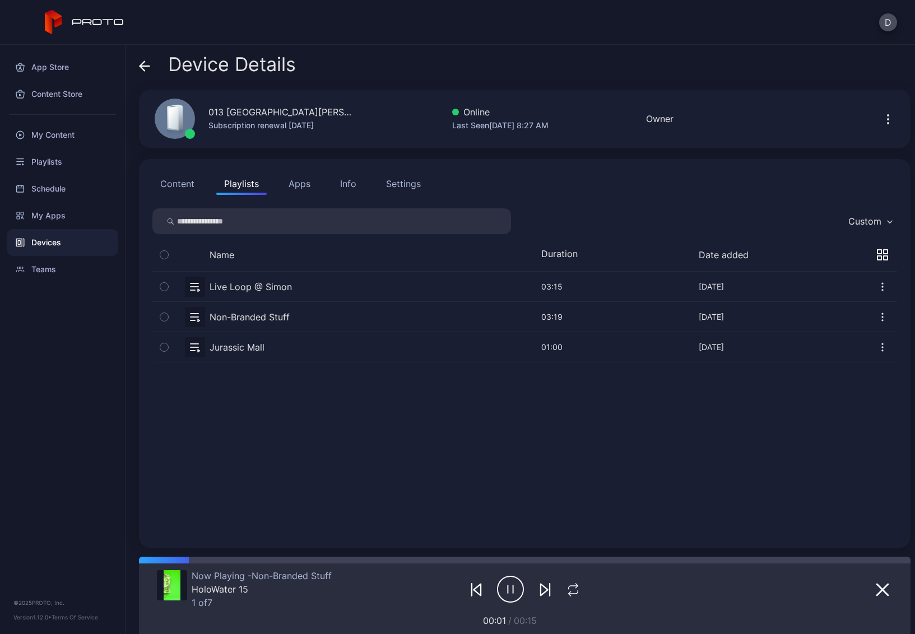
click at [141, 67] on icon at bounding box center [142, 66] width 4 height 10
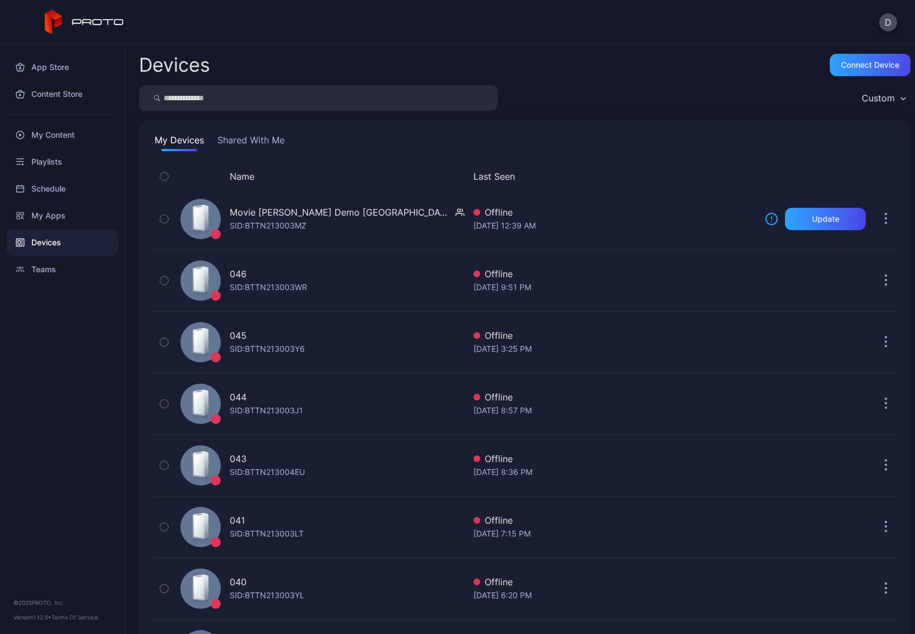
scroll to position [1822, 0]
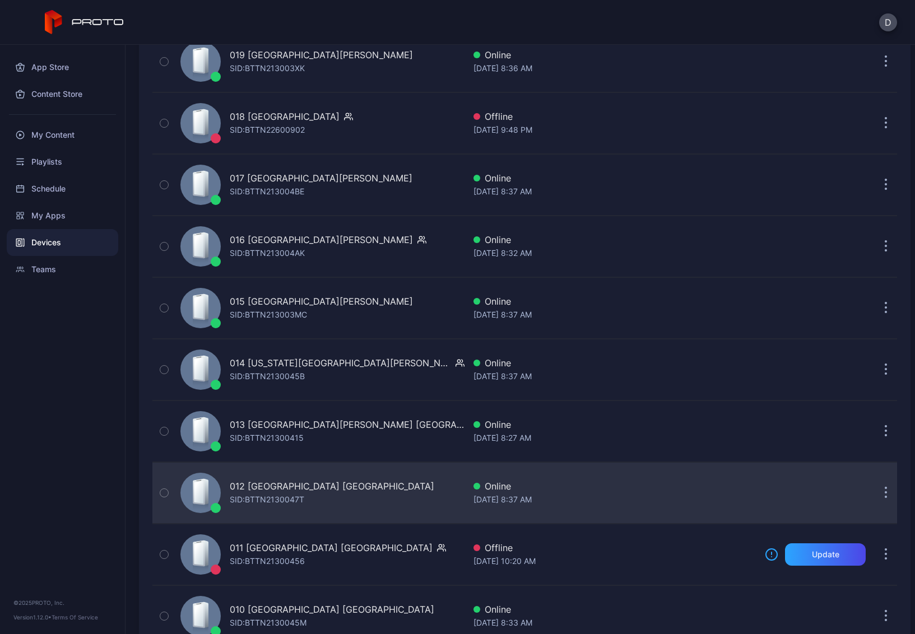
click at [362, 502] on div "012 [GEOGRAPHIC_DATA] [GEOGRAPHIC_DATA] SID: BTTN2130047T" at bounding box center [320, 493] width 289 height 56
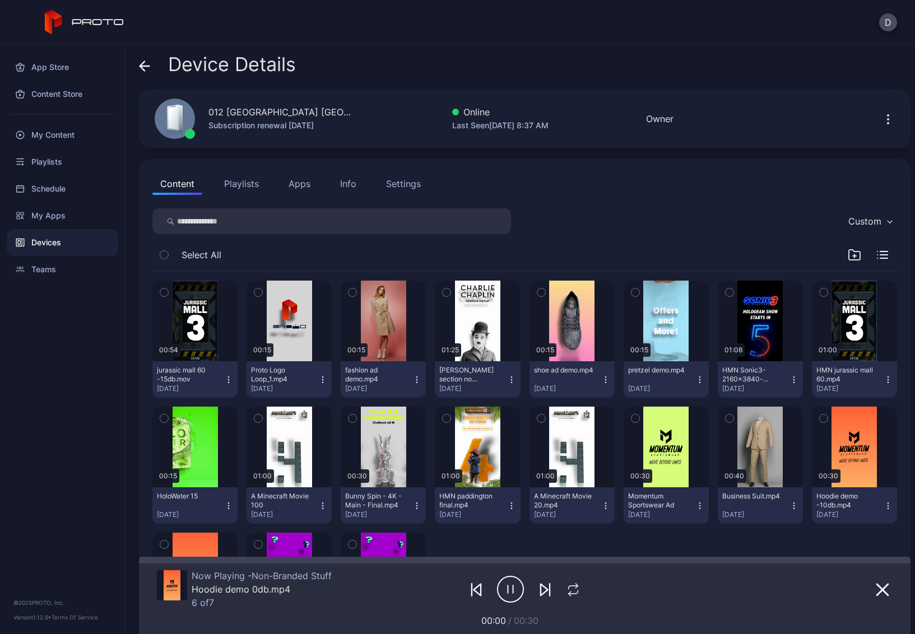
click at [143, 66] on icon at bounding box center [145, 66] width 10 height 0
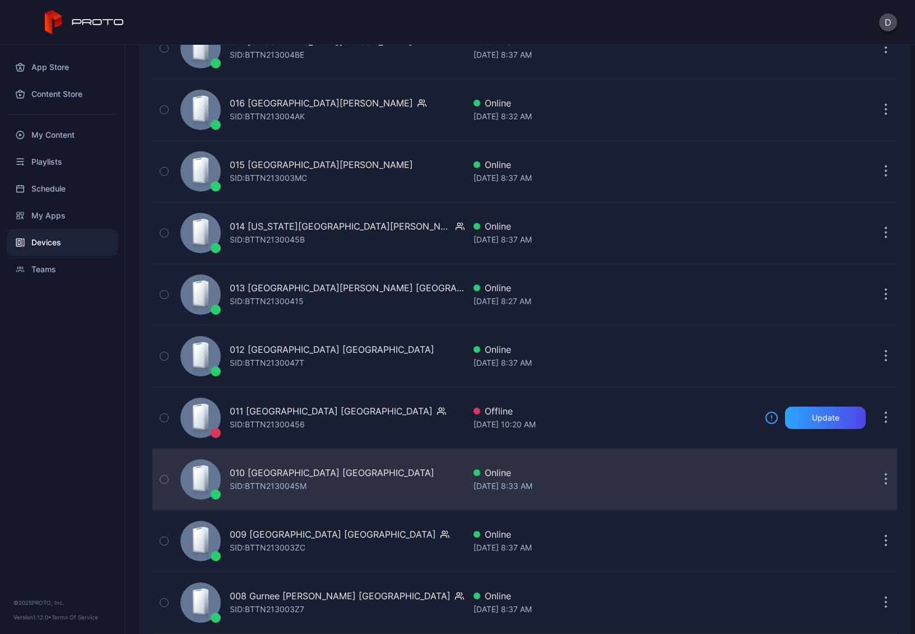
scroll to position [1966, 0]
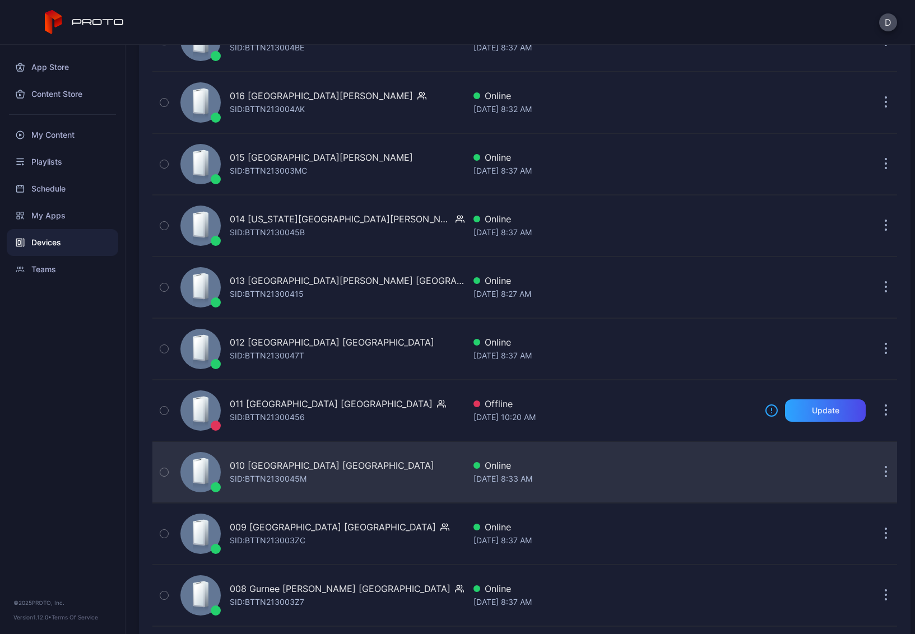
click at [383, 479] on div "010 [GEOGRAPHIC_DATA] [GEOGRAPHIC_DATA] SID: BTTN2130045M" at bounding box center [320, 472] width 289 height 56
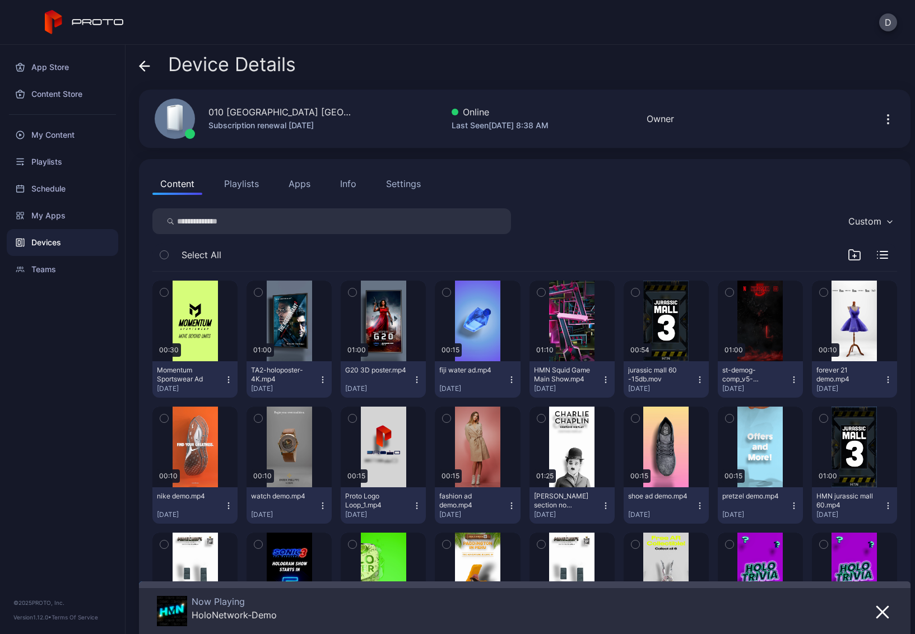
click at [144, 66] on icon at bounding box center [145, 66] width 10 height 0
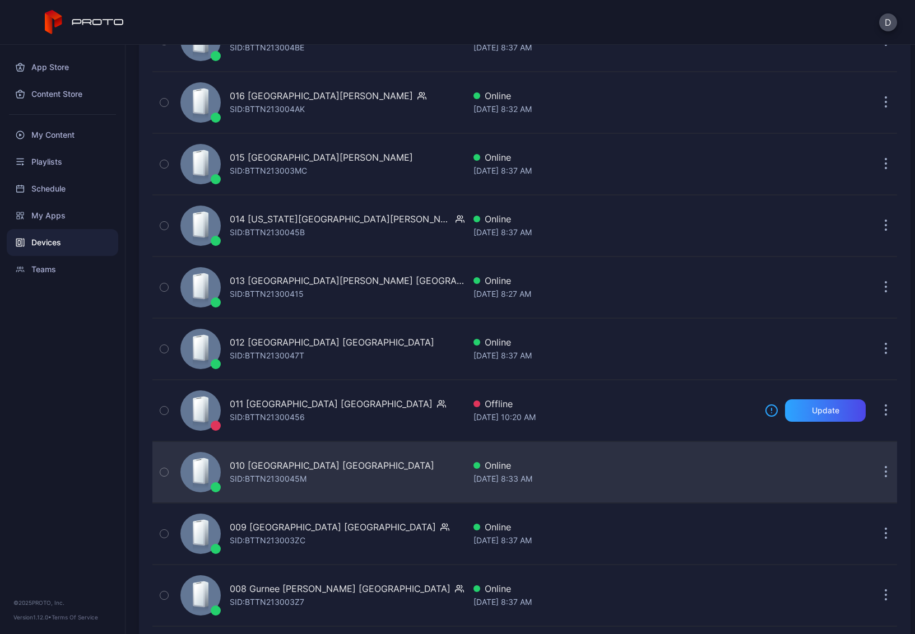
scroll to position [2000, 0]
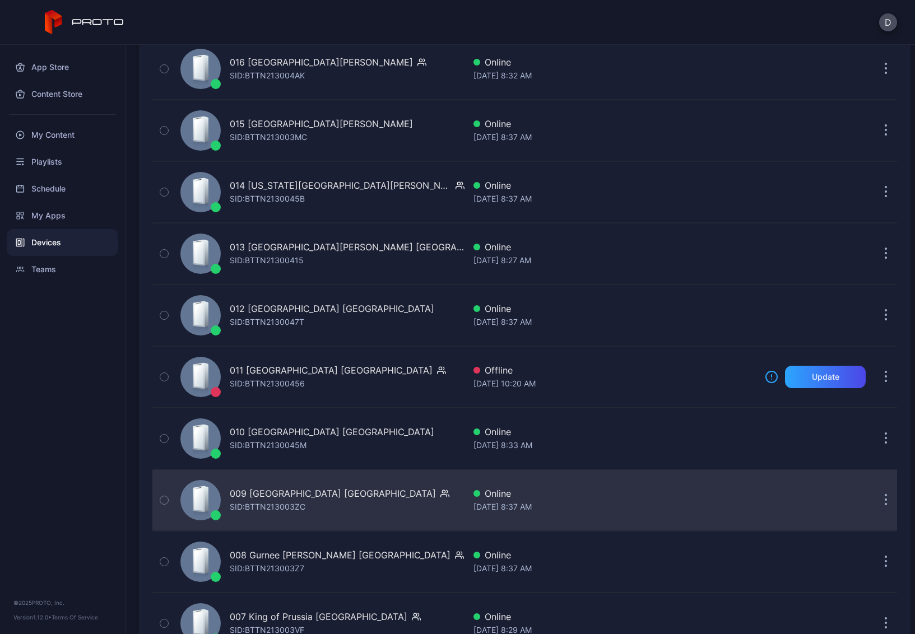
click at [370, 489] on div "009 [GEOGRAPHIC_DATA] IL SID: BTTN213003ZC" at bounding box center [320, 500] width 289 height 56
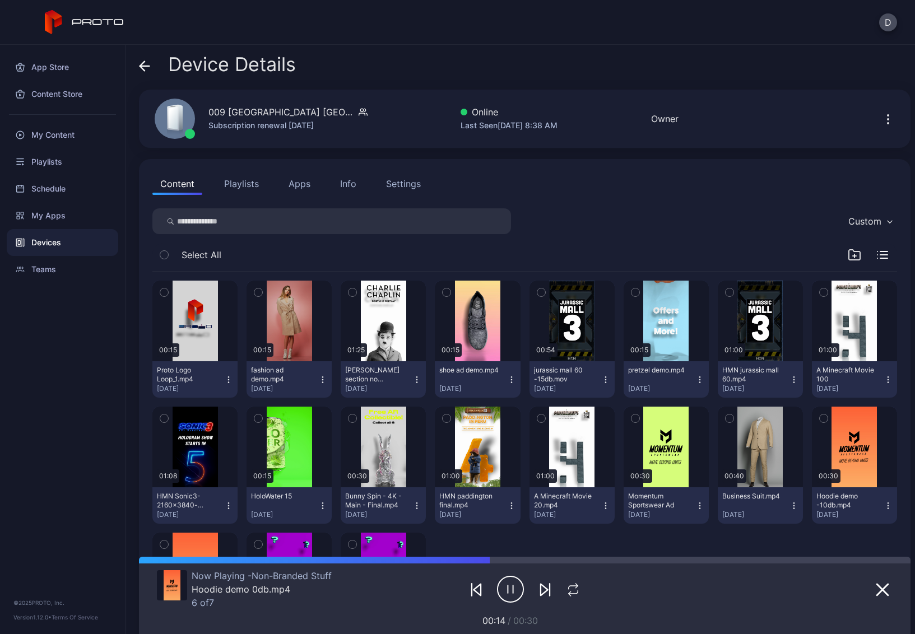
click at [145, 66] on icon at bounding box center [145, 66] width 10 height 0
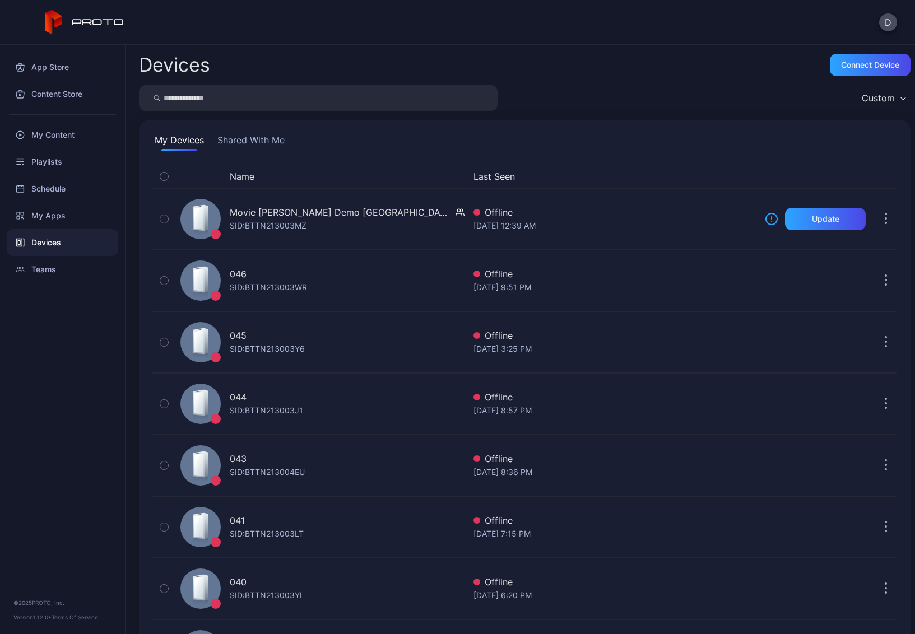
scroll to position [2000, 0]
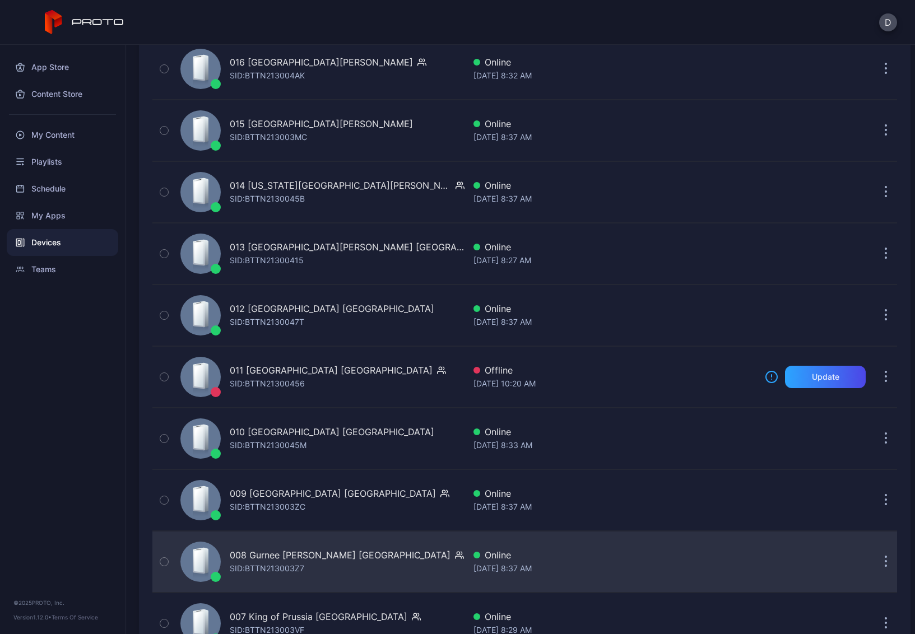
click at [365, 577] on div "008 Gurnee [PERSON_NAME] IL [PERSON_NAME]: BTTN213003Z7" at bounding box center [320, 562] width 289 height 56
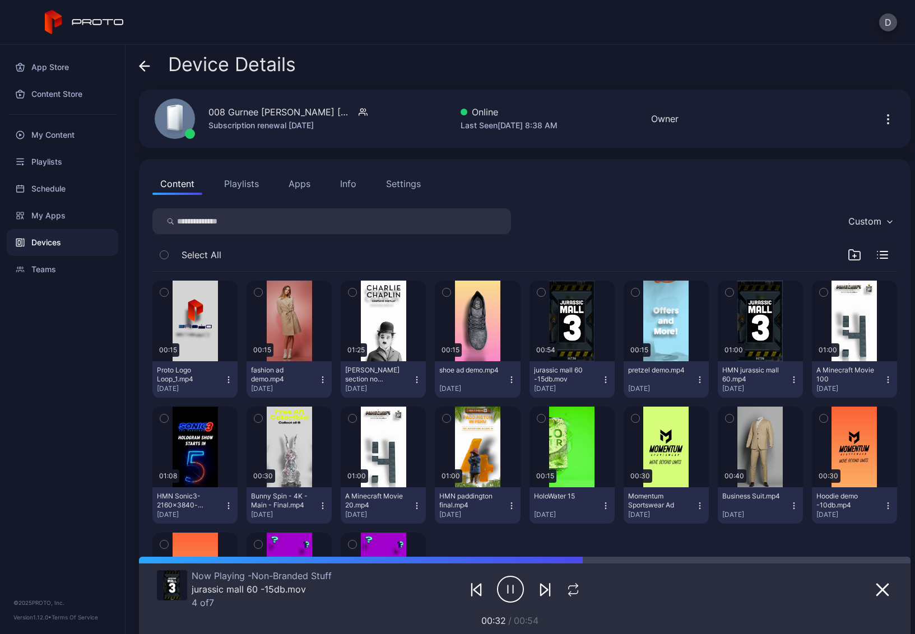
click at [144, 63] on icon at bounding box center [144, 66] width 11 height 11
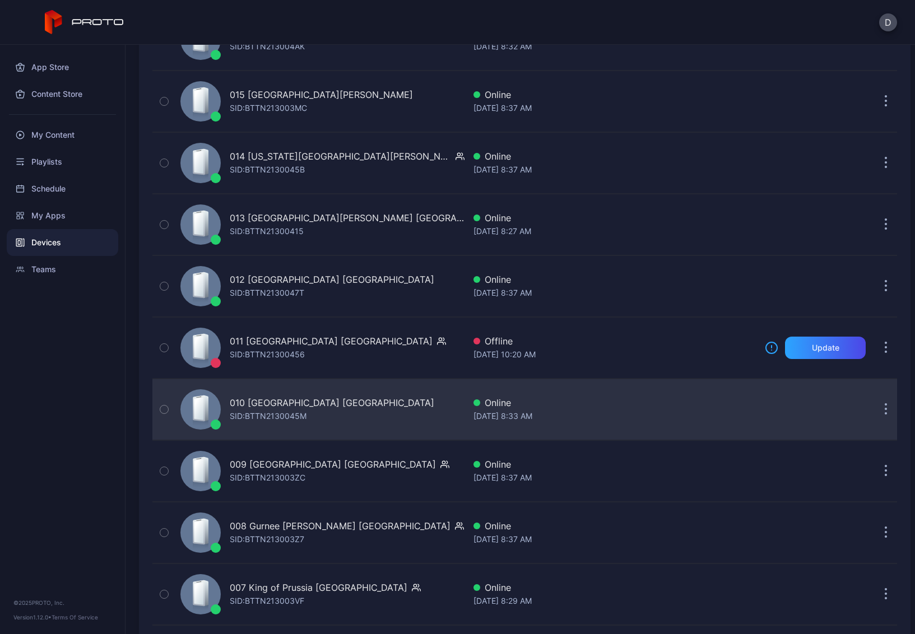
scroll to position [2172, 0]
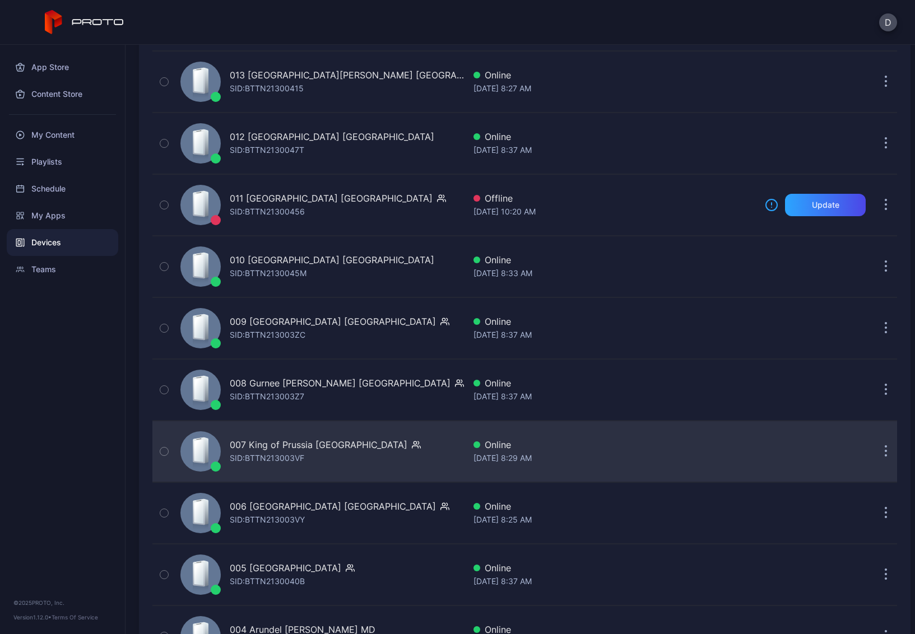
click at [370, 462] on div "007 King of Prussia PA SID: BTTN213003VF" at bounding box center [320, 452] width 289 height 56
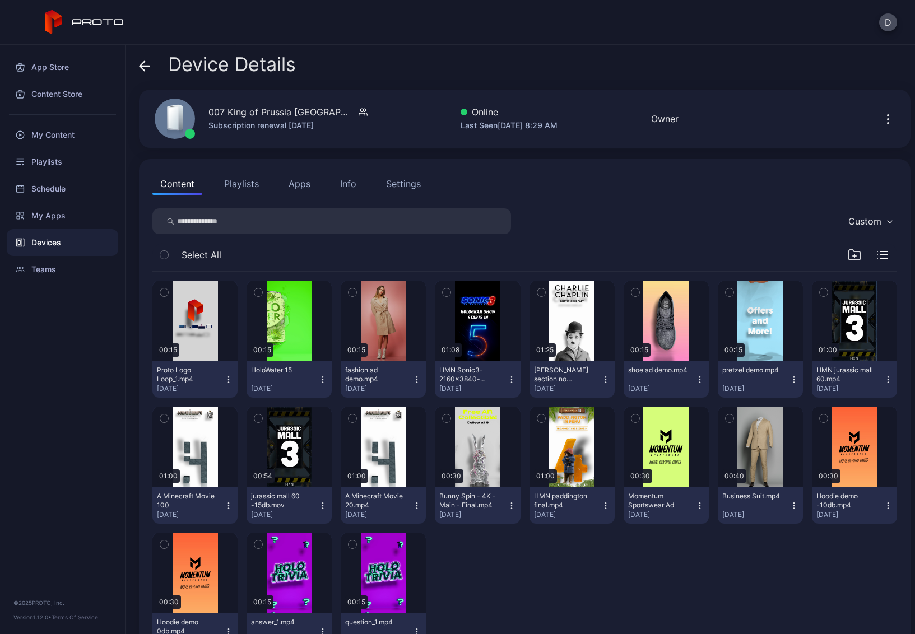
click at [250, 186] on button "Playlists" at bounding box center [241, 184] width 50 height 22
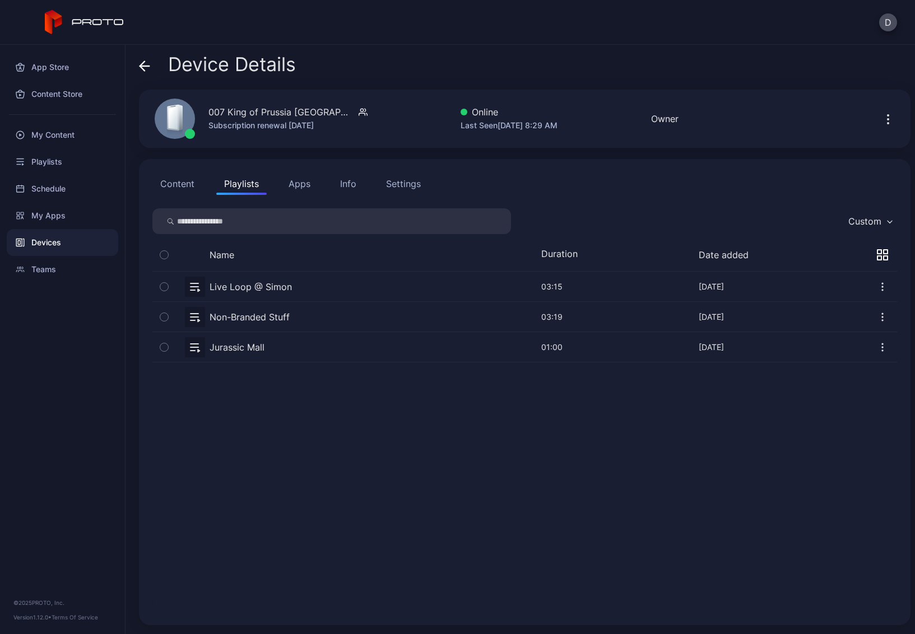
click at [320, 315] on button "button" at bounding box center [524, 317] width 745 height 30
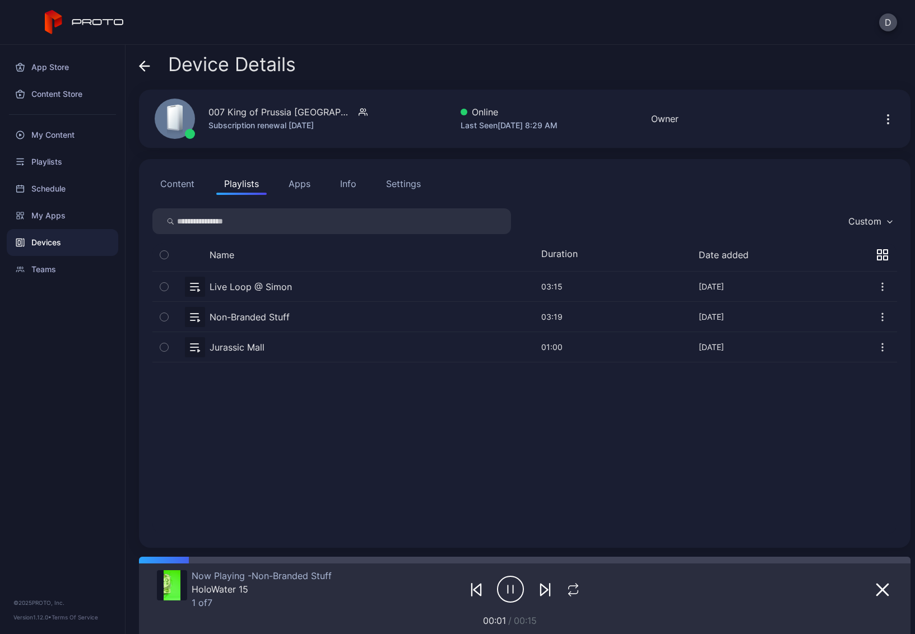
click at [144, 63] on icon at bounding box center [142, 66] width 4 height 10
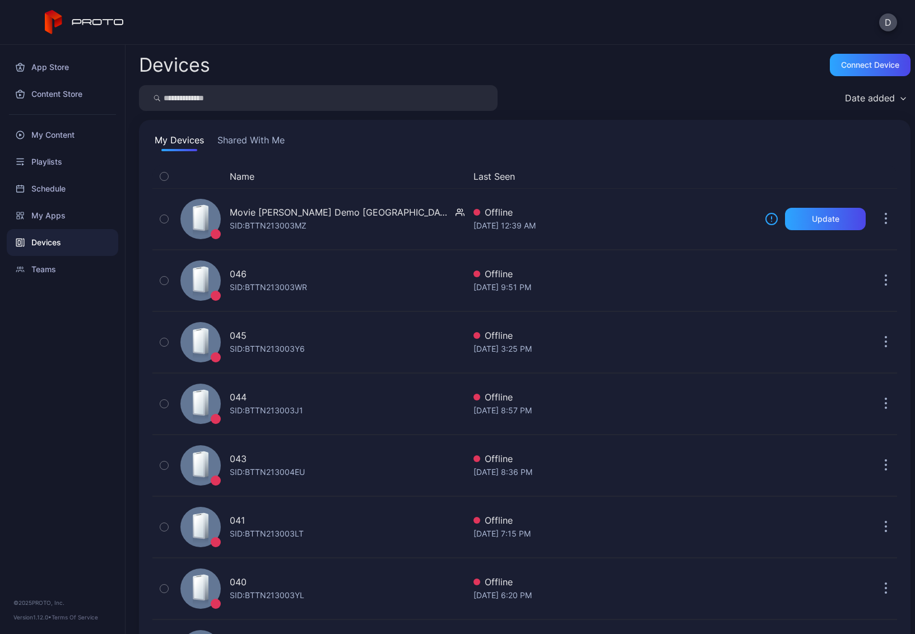
scroll to position [2172, 0]
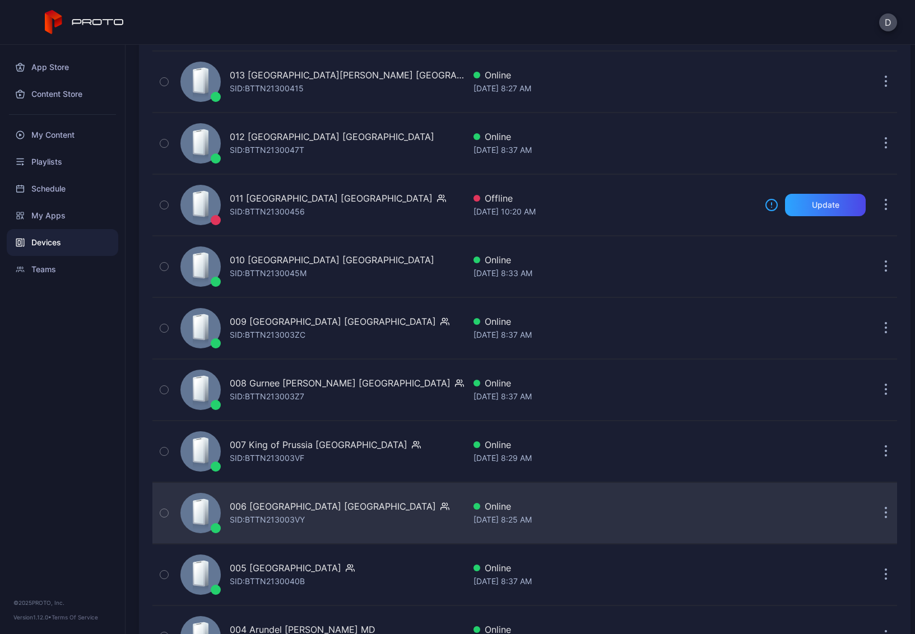
click at [379, 503] on div "006 [GEOGRAPHIC_DATA] SID: BTTN213003VY" at bounding box center [320, 513] width 289 height 56
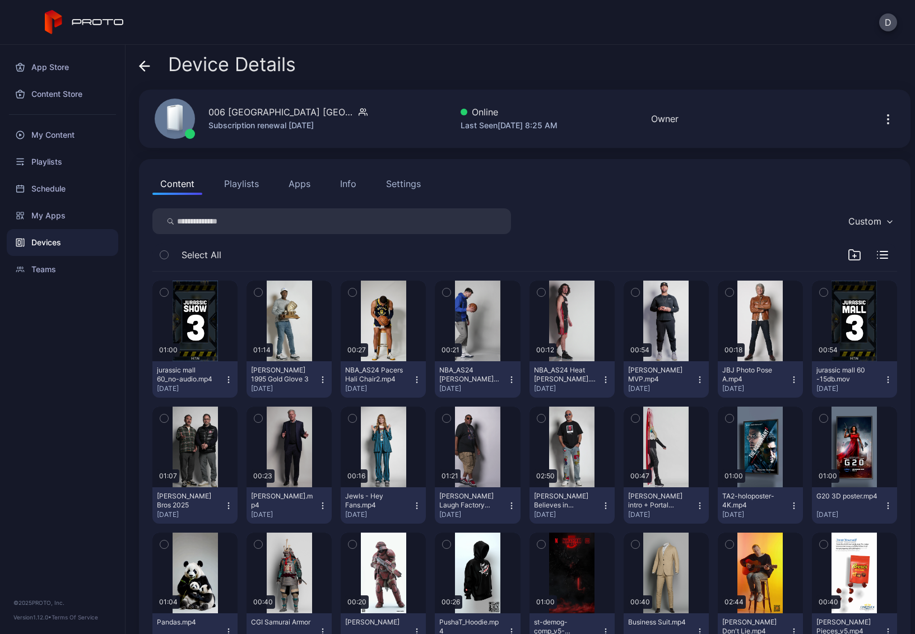
click at [245, 186] on button "Playlists" at bounding box center [241, 184] width 50 height 22
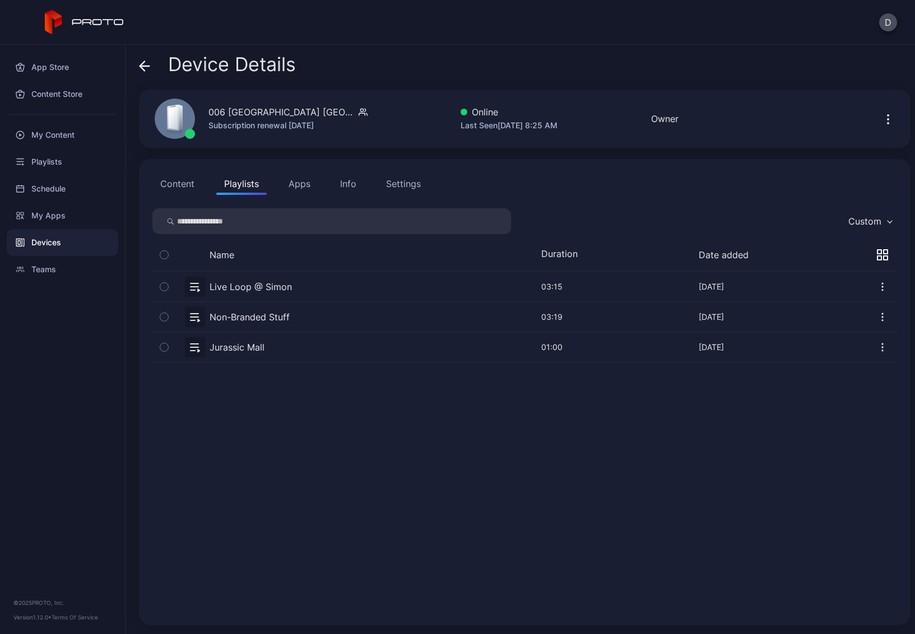
click at [266, 319] on button "button" at bounding box center [524, 317] width 745 height 30
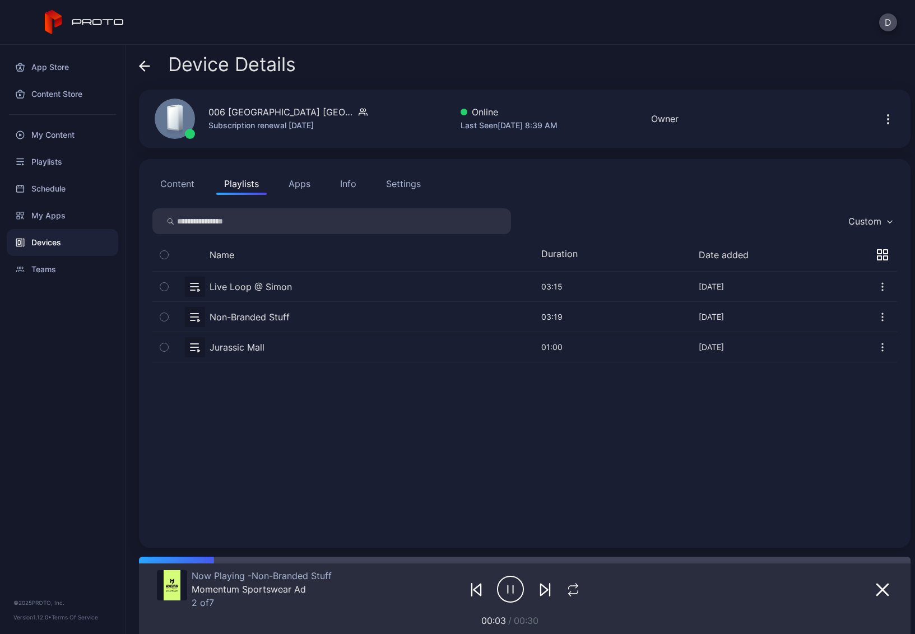
click at [144, 64] on icon at bounding box center [144, 66] width 11 height 11
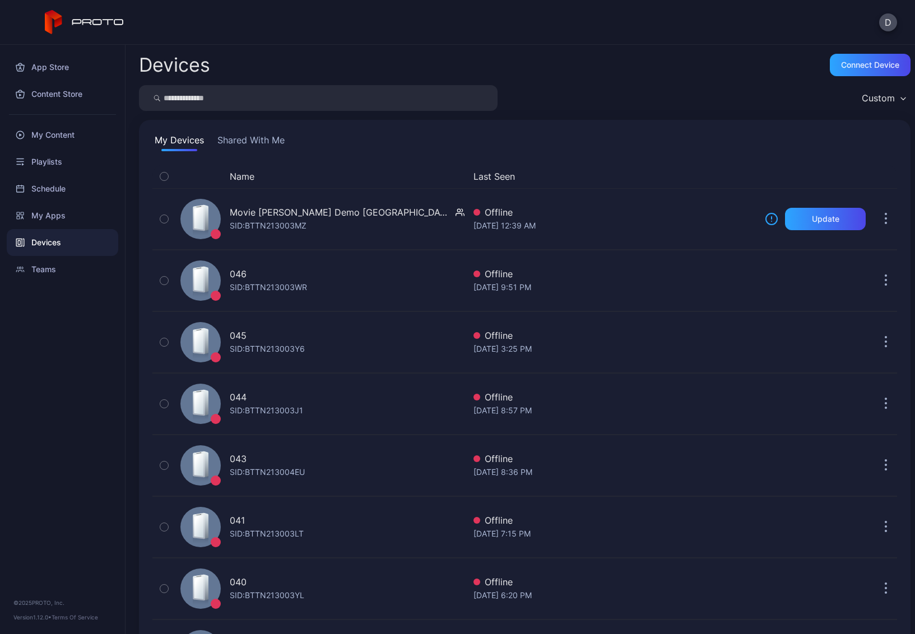
scroll to position [2172, 0]
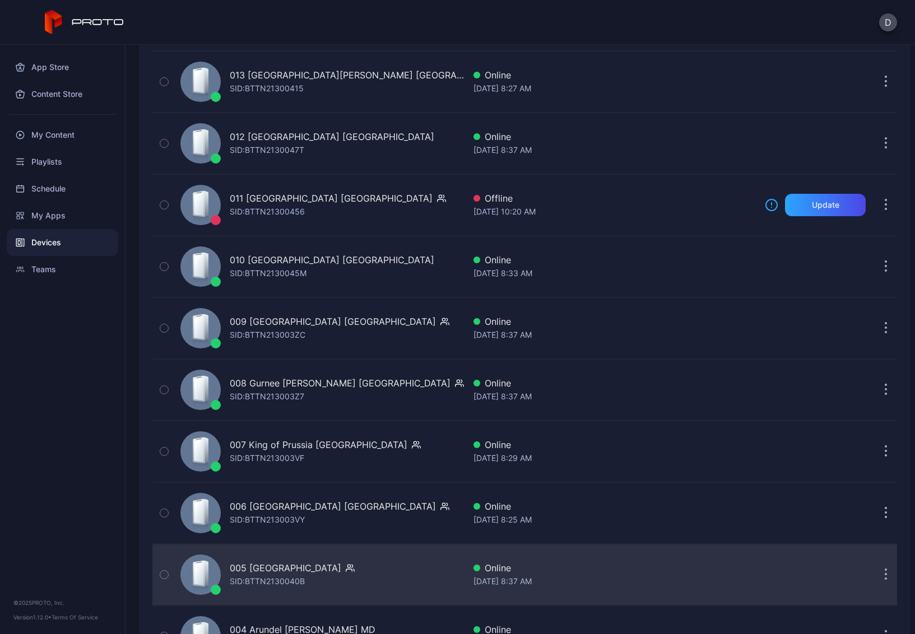
click at [381, 578] on div "005 [GEOGRAPHIC_DATA] SID: BTTN2130040B" at bounding box center [320, 575] width 289 height 56
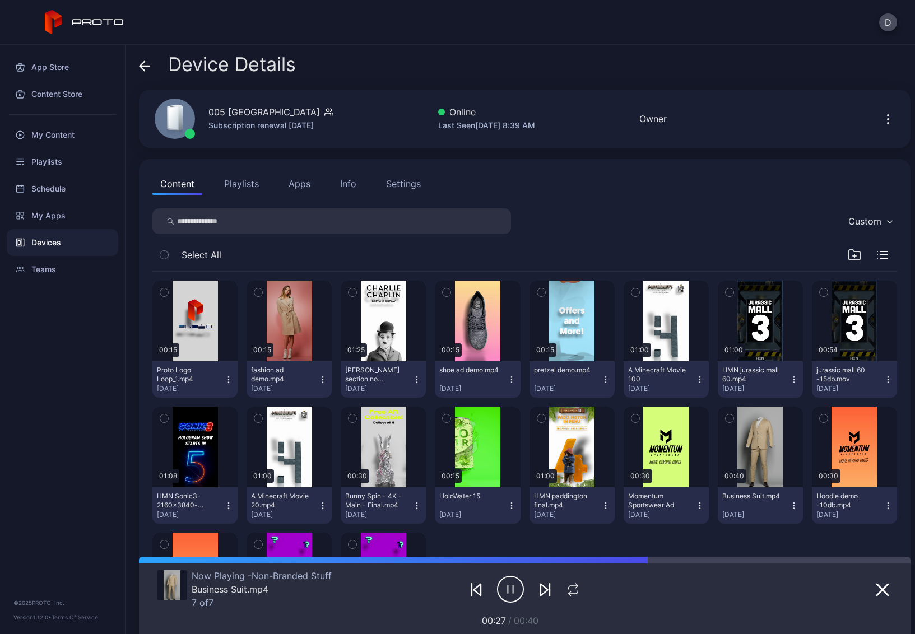
click at [145, 64] on icon at bounding box center [144, 66] width 11 height 11
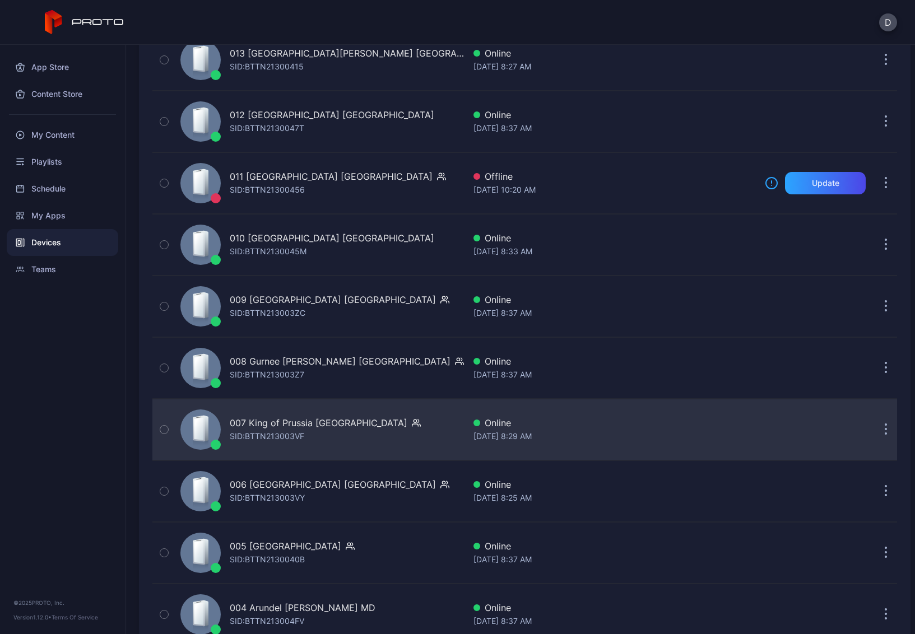
scroll to position [2348, 0]
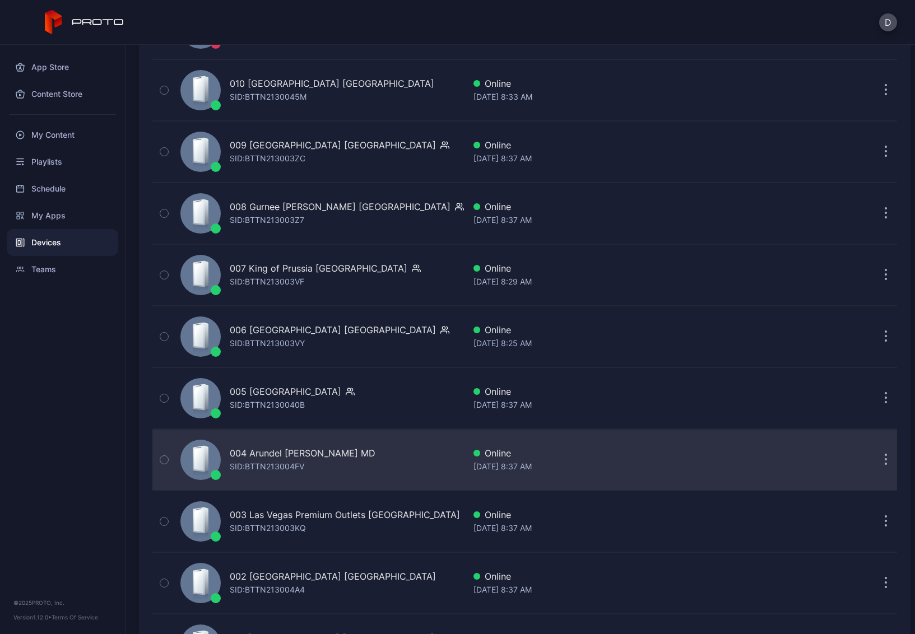
click at [350, 473] on div "004 Arundel [PERSON_NAME] MD [PERSON_NAME]: BTTN213004FV" at bounding box center [320, 460] width 289 height 56
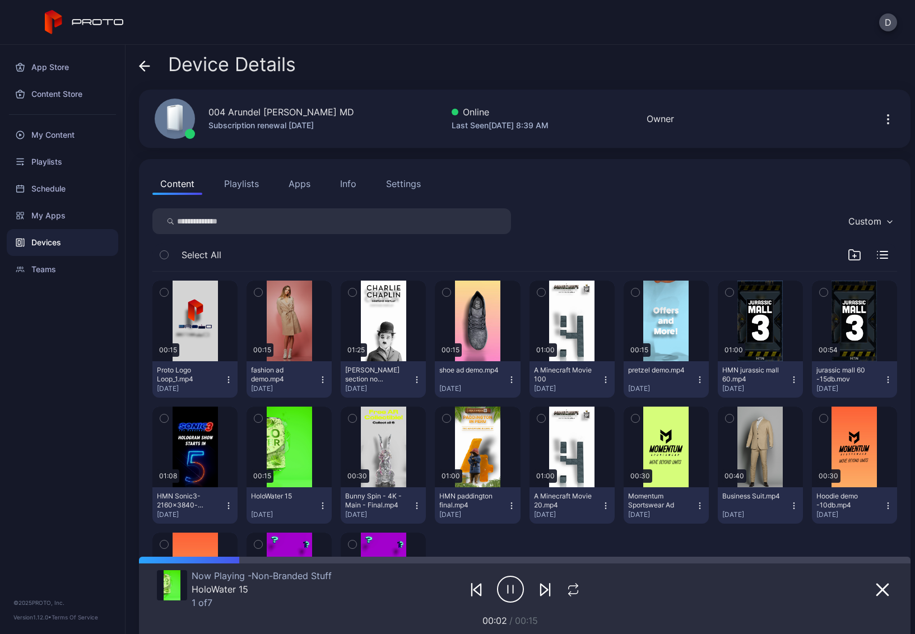
drag, startPoint x: 138, startPoint y: 63, endPoint x: 150, endPoint y: 77, distance: 17.9
click at [138, 63] on div "Device Details 004 Arundel [PERSON_NAME] MD Subscription renewal [DATE] Online …" at bounding box center [521, 340] width 790 height 590
click at [141, 62] on icon at bounding box center [144, 66] width 11 height 11
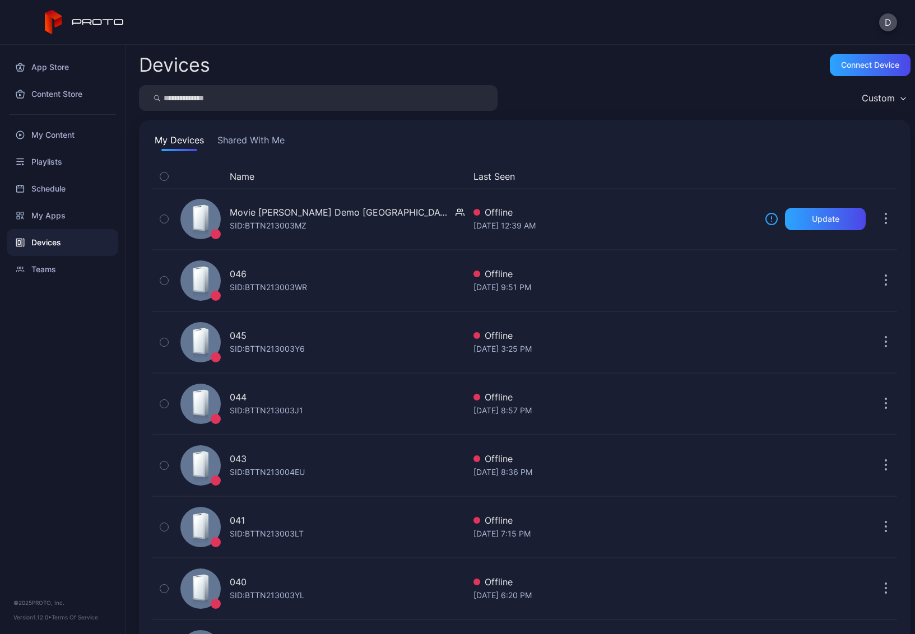
scroll to position [2348, 0]
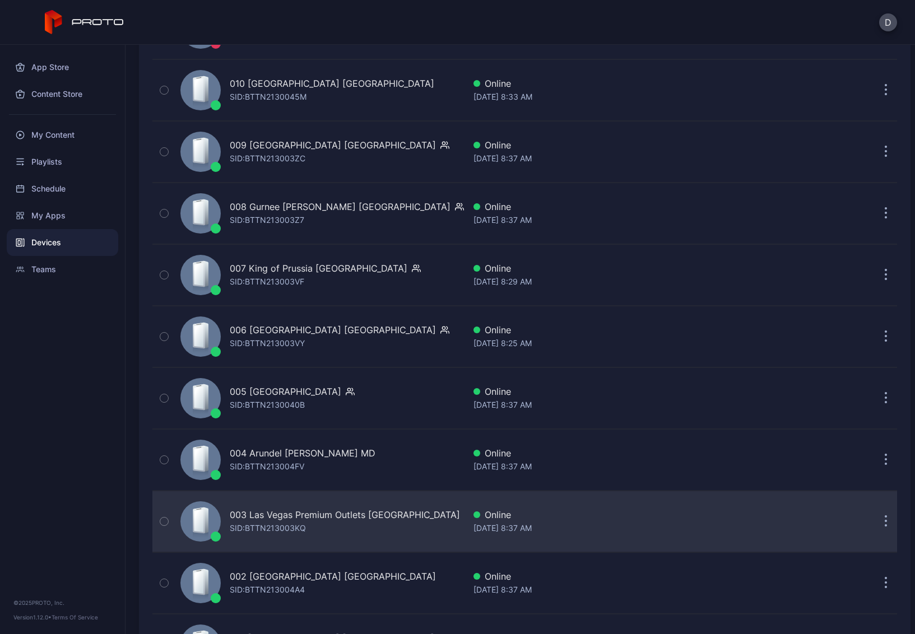
click at [430, 509] on div "003 Las Vegas Premium Outlets [GEOGRAPHIC_DATA] SID: BTTN213003KQ" at bounding box center [320, 522] width 289 height 56
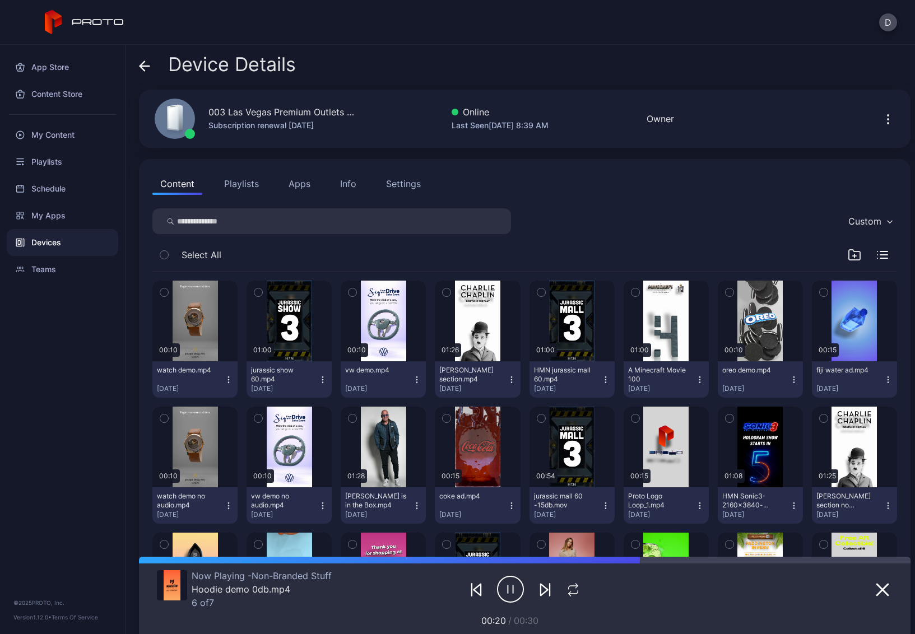
click at [142, 62] on icon at bounding box center [144, 66] width 11 height 11
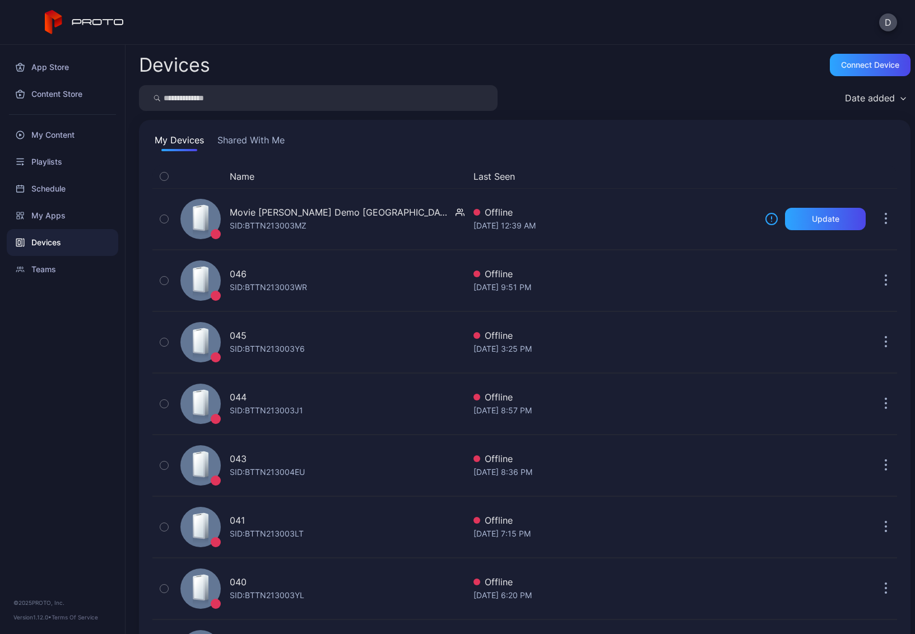
scroll to position [2348, 0]
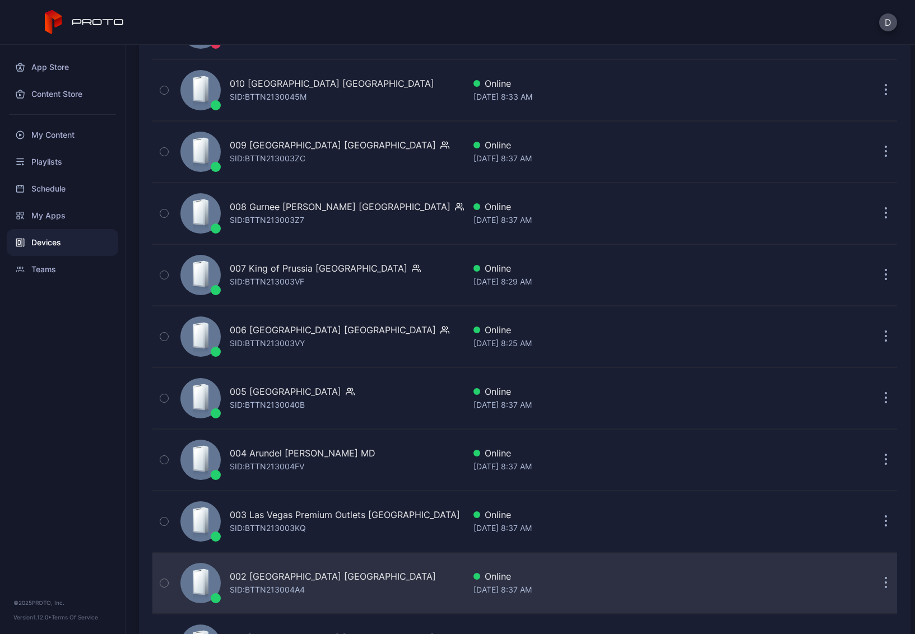
click at [391, 572] on div "002 [GEOGRAPHIC_DATA] [GEOGRAPHIC_DATA] SID: BTTN213004A4" at bounding box center [320, 583] width 289 height 56
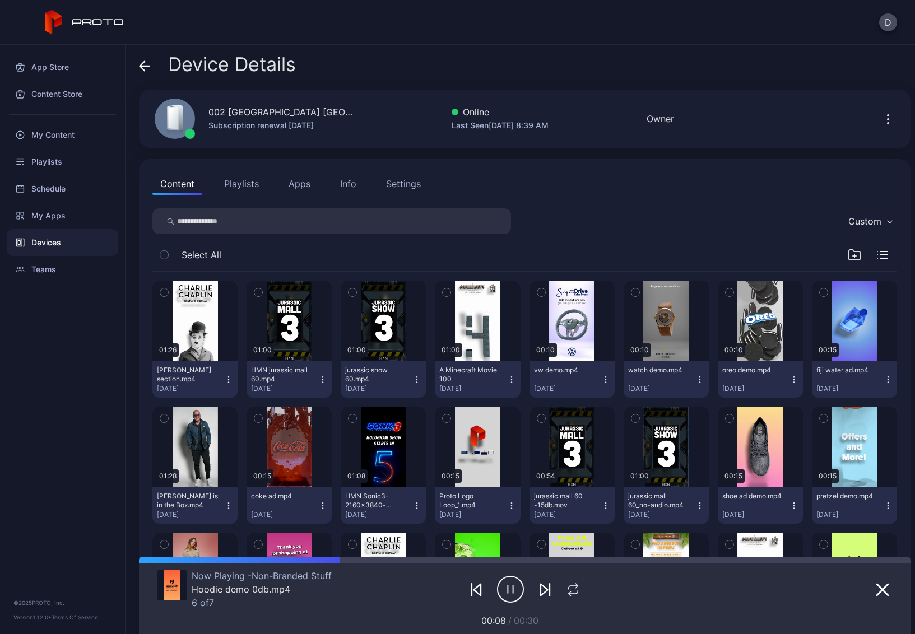
click at [145, 62] on icon at bounding box center [142, 66] width 4 height 10
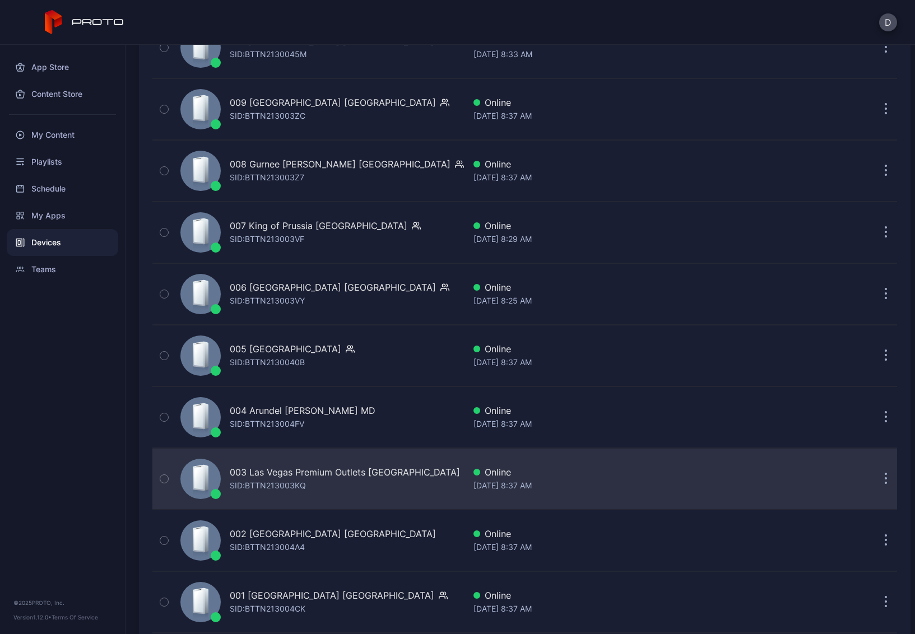
scroll to position [2405, 0]
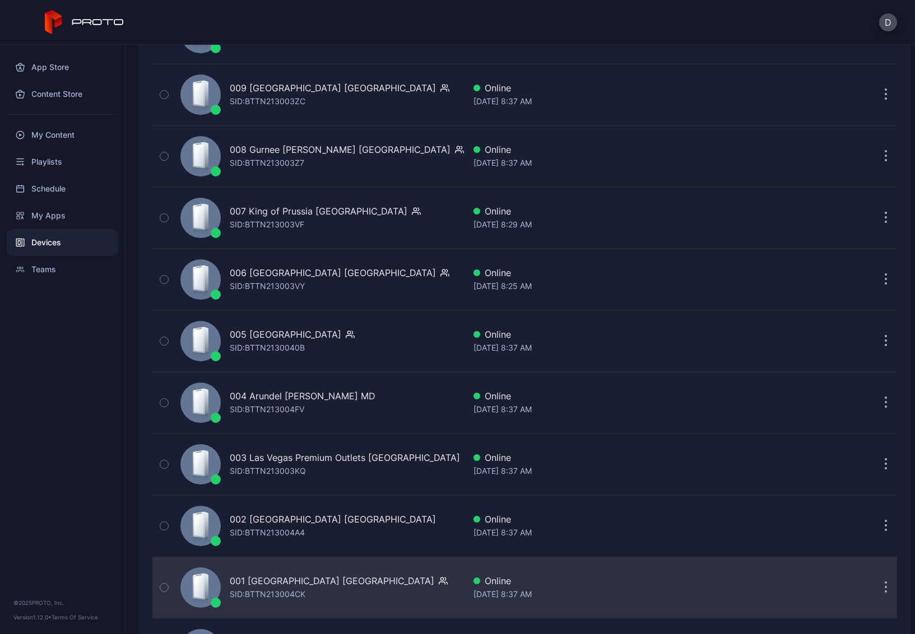
click at [415, 586] on div "001 Del Amo Fashion Center CA SID: BTTN213004CK" at bounding box center [320, 588] width 289 height 56
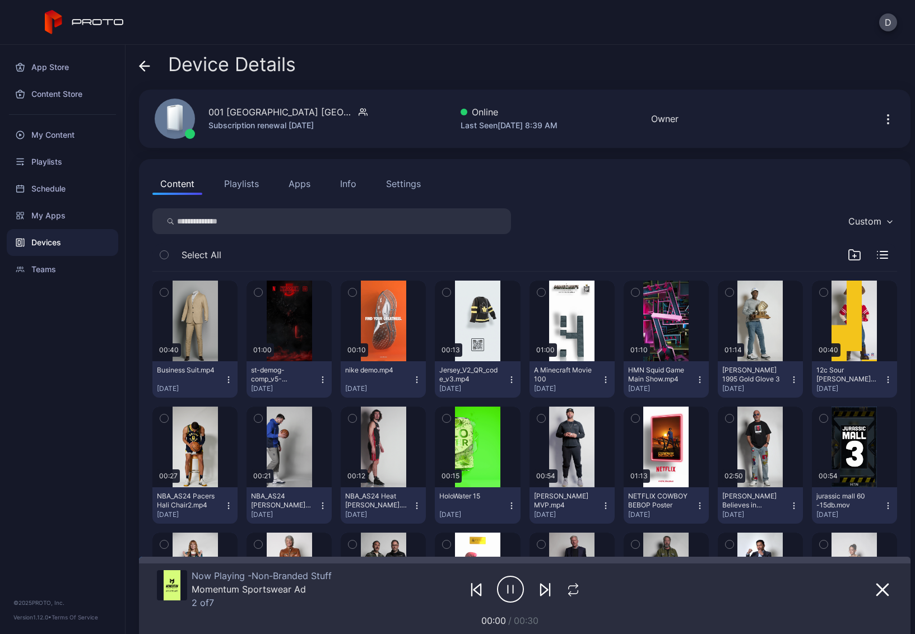
click at [144, 66] on icon at bounding box center [145, 66] width 10 height 0
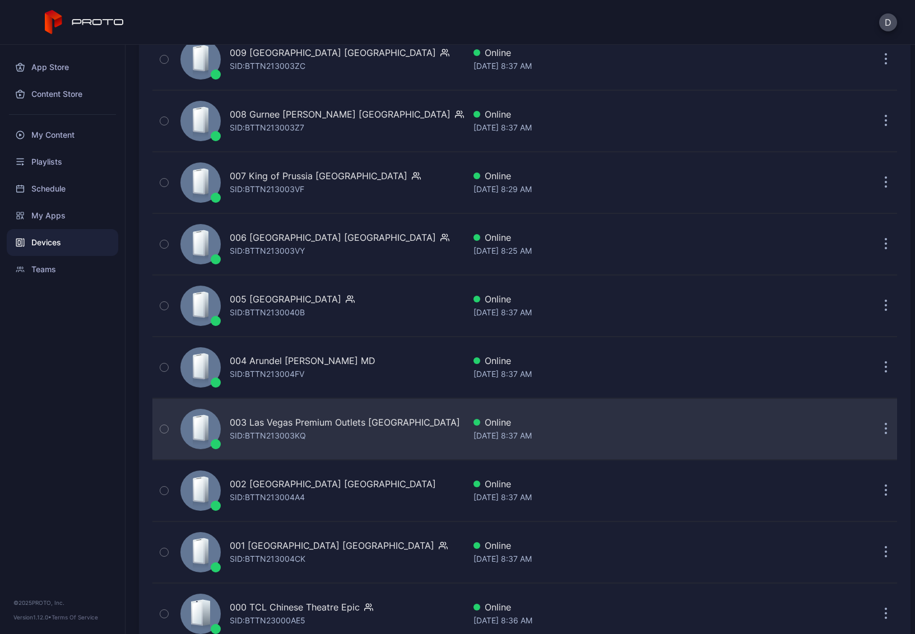
scroll to position [2474, 0]
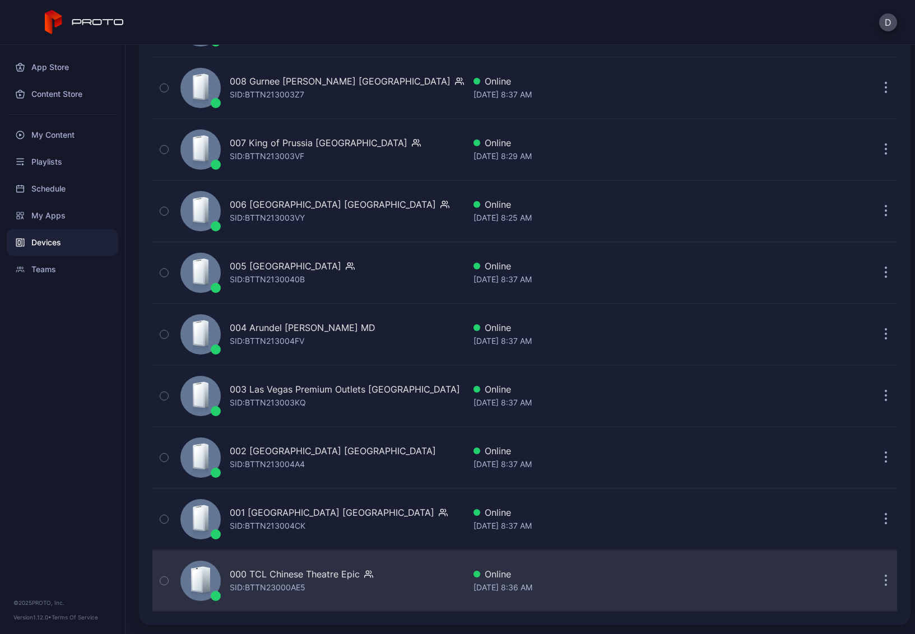
click at [395, 588] on div "000 TCL Chinese Theatre Epic SID: BTTN23000AE5" at bounding box center [320, 581] width 289 height 56
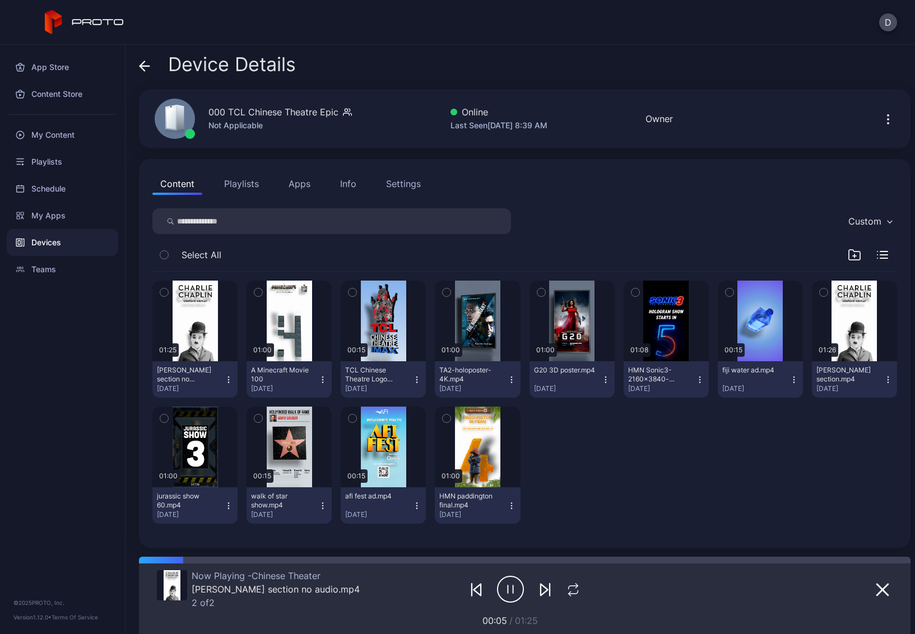
click at [145, 63] on icon at bounding box center [144, 66] width 11 height 11
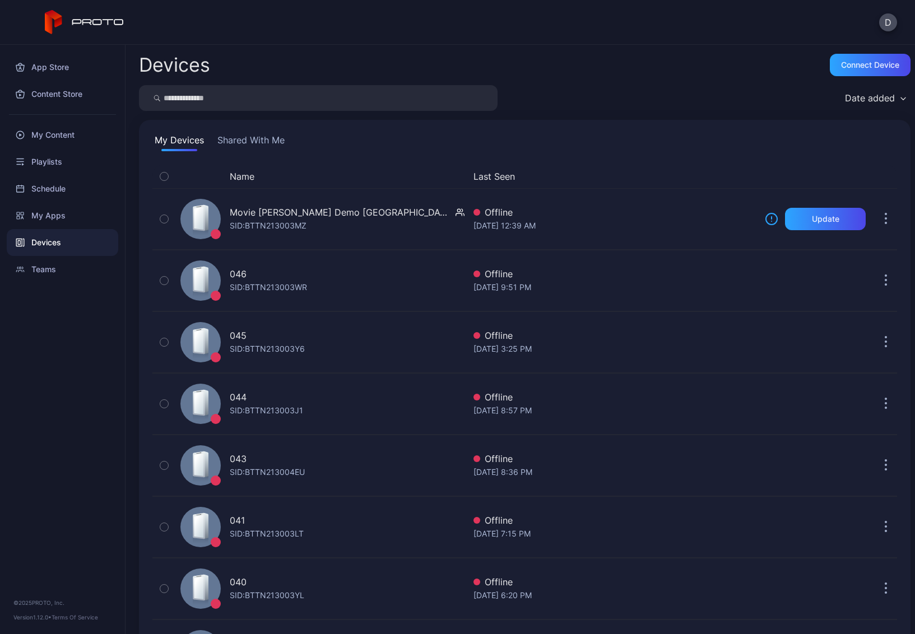
scroll to position [2474, 0]
